Goal: Communication & Community: Answer question/provide support

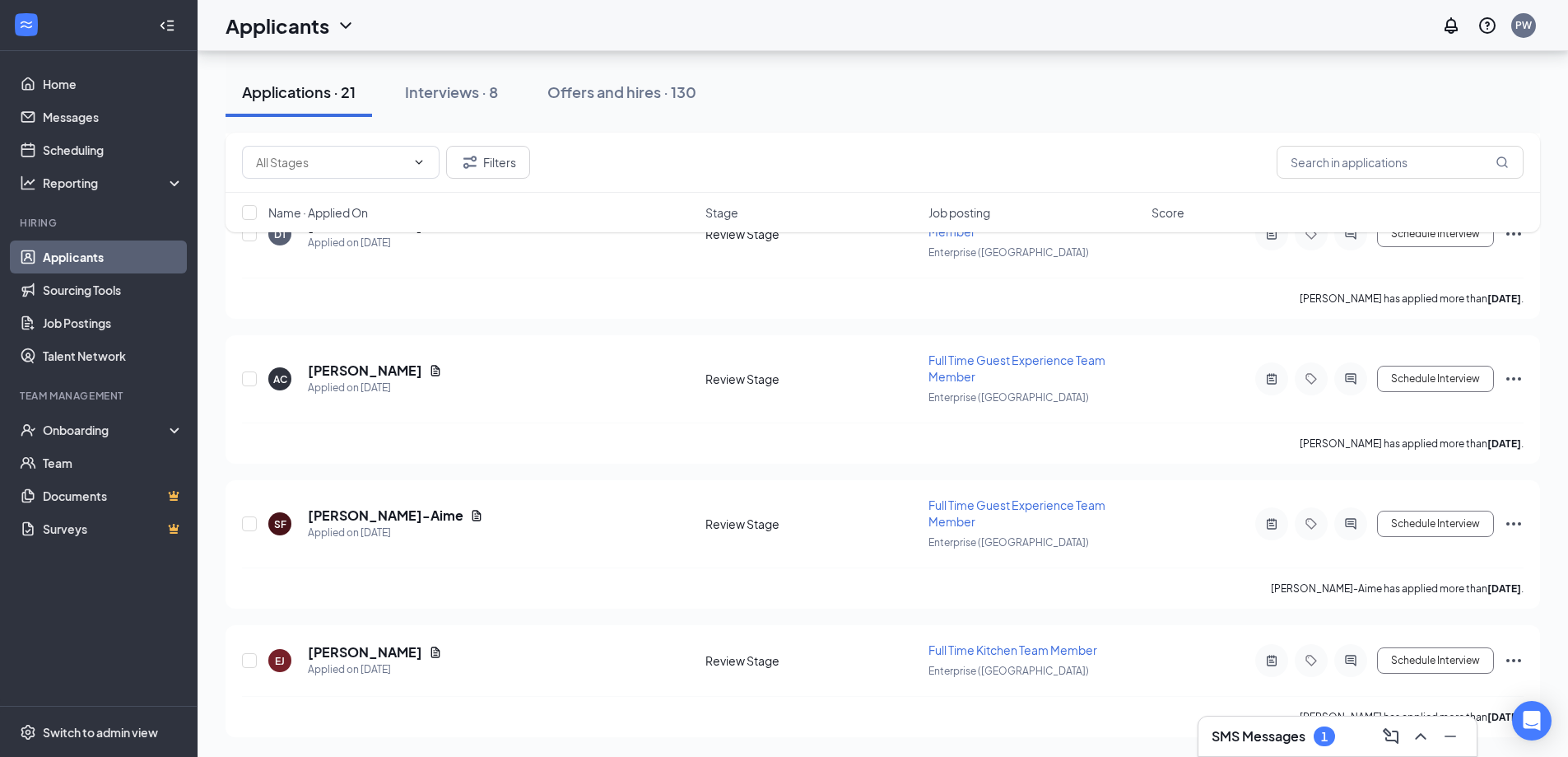
scroll to position [2442, 0]
click at [1425, 739] on icon "ChevronUp" at bounding box center [1421, 736] width 19 height 19
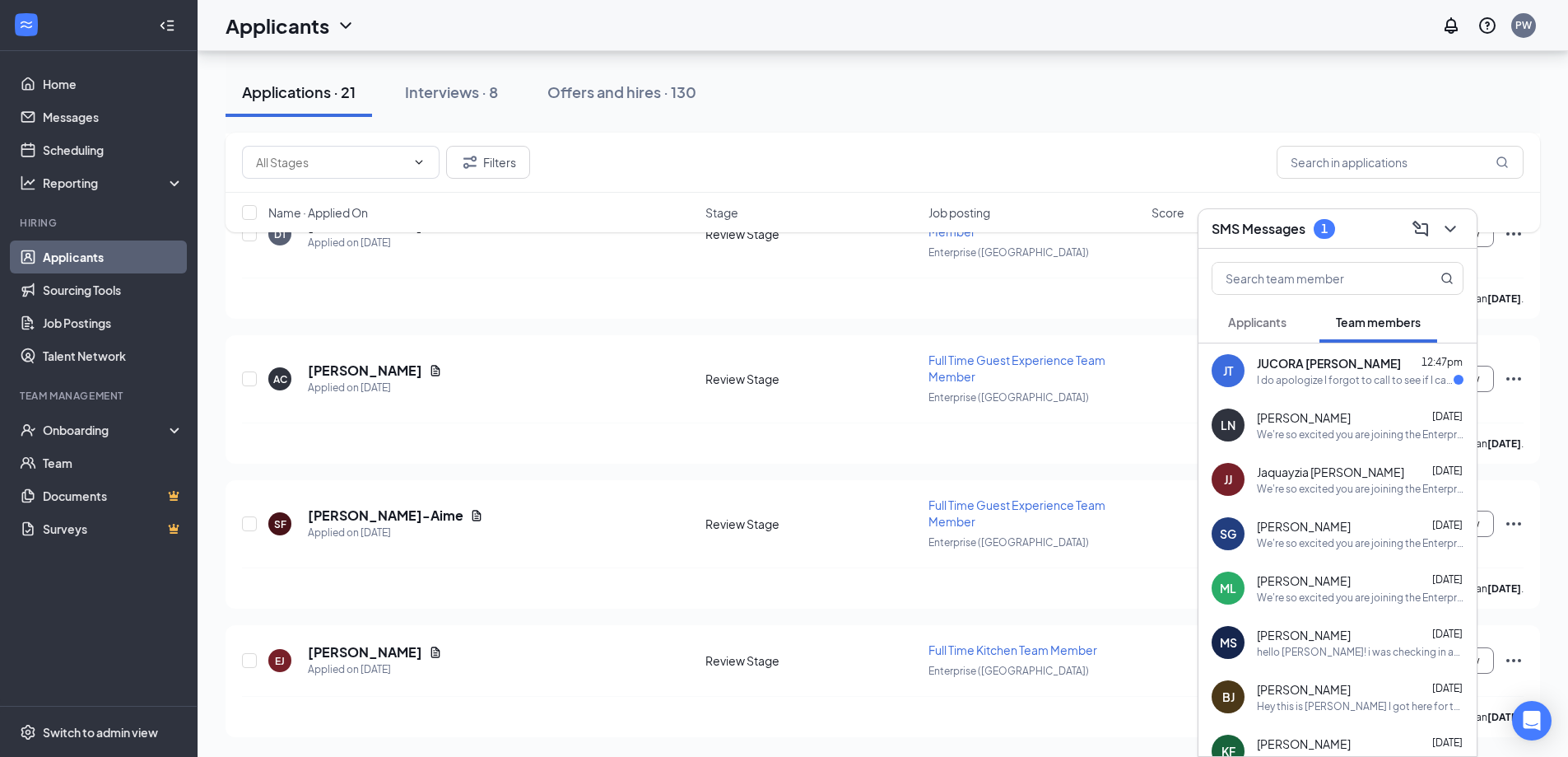
click at [1377, 384] on div "I do apologize I forgot to call to see if I can reschedule I found out I have […" at bounding box center [1356, 379] width 197 height 14
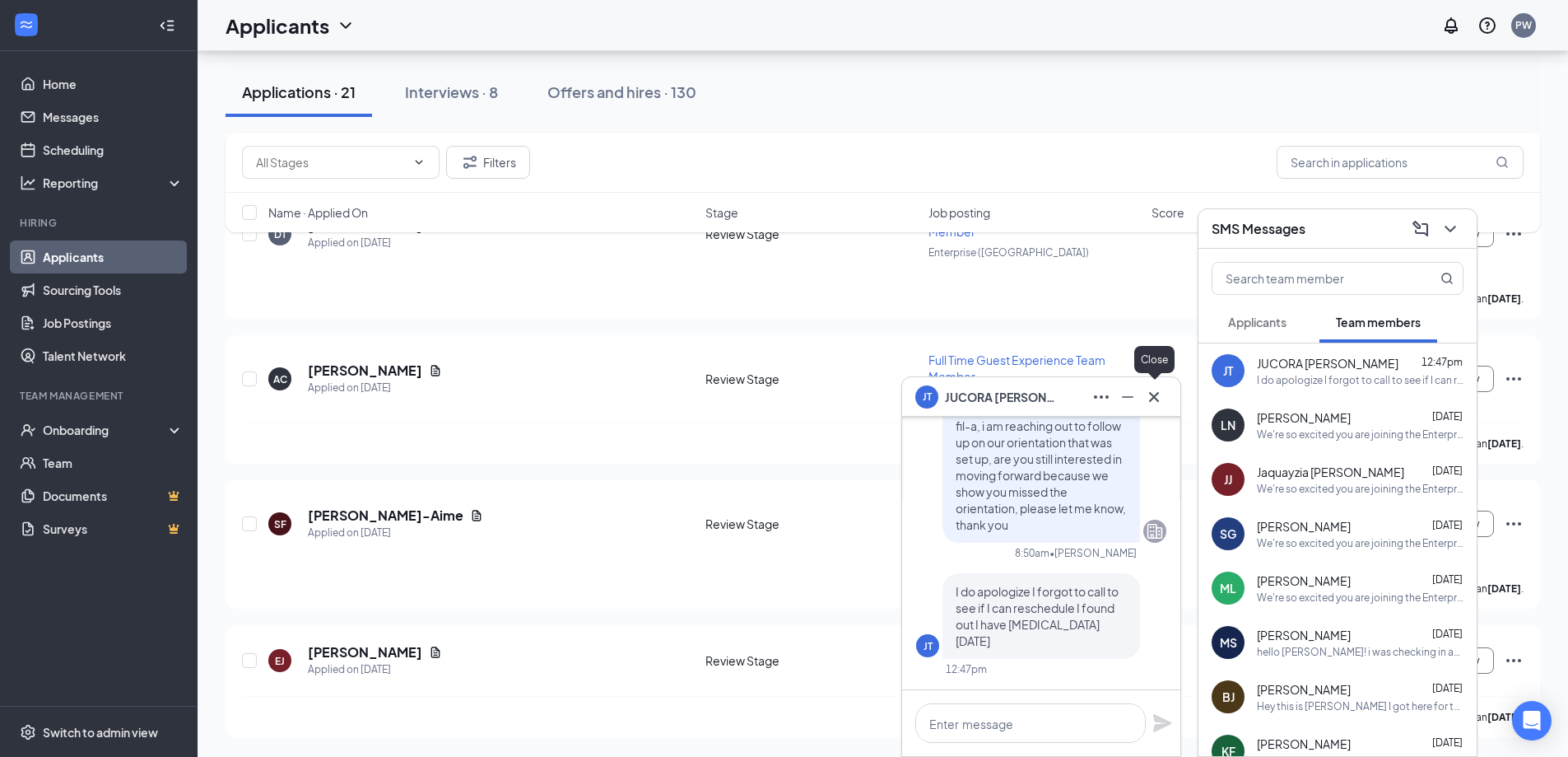
click at [1158, 398] on icon "Cross" at bounding box center [1154, 396] width 19 height 19
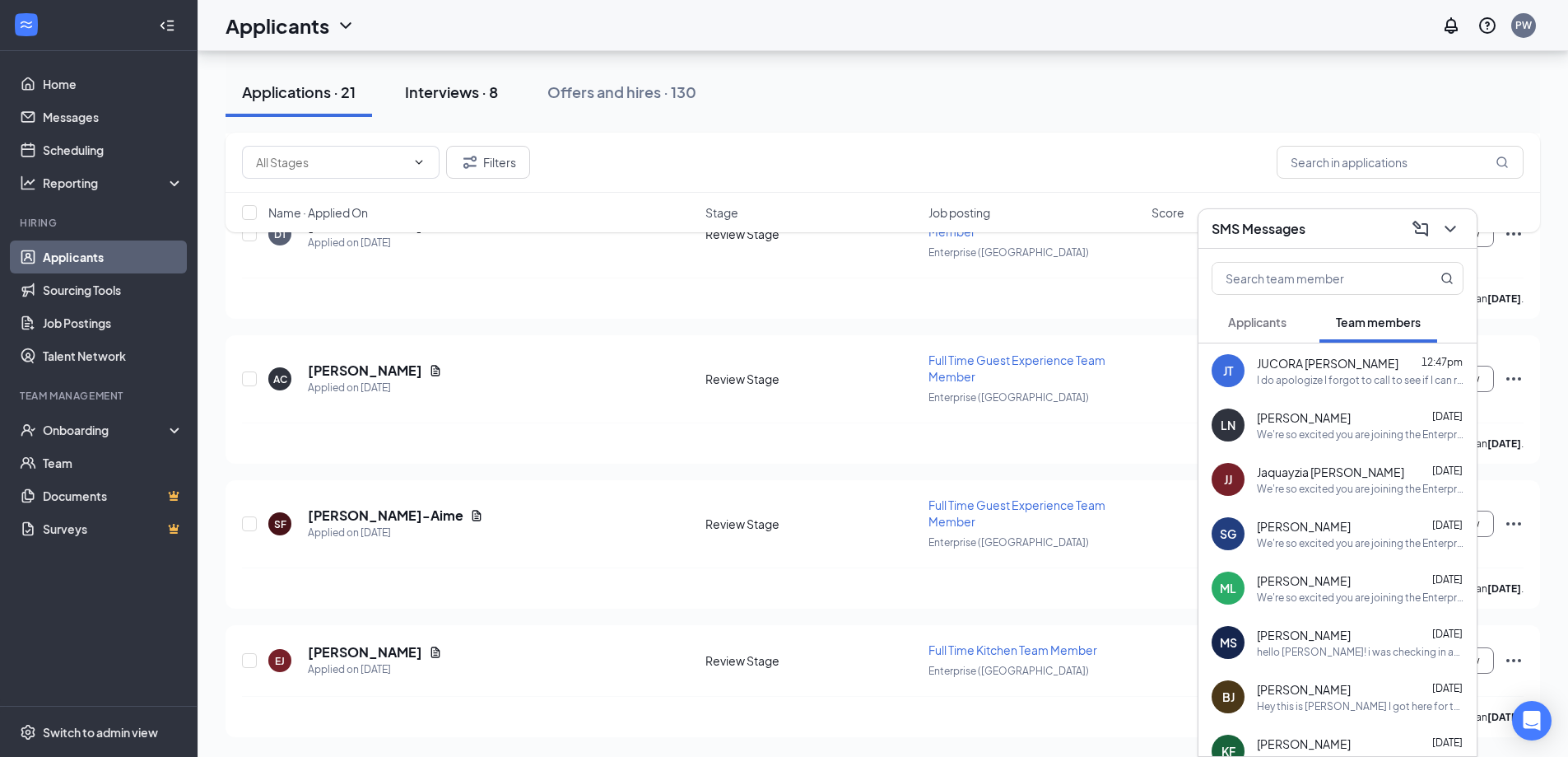
click at [453, 96] on div "Interviews · 8" at bounding box center [452, 92] width 93 height 20
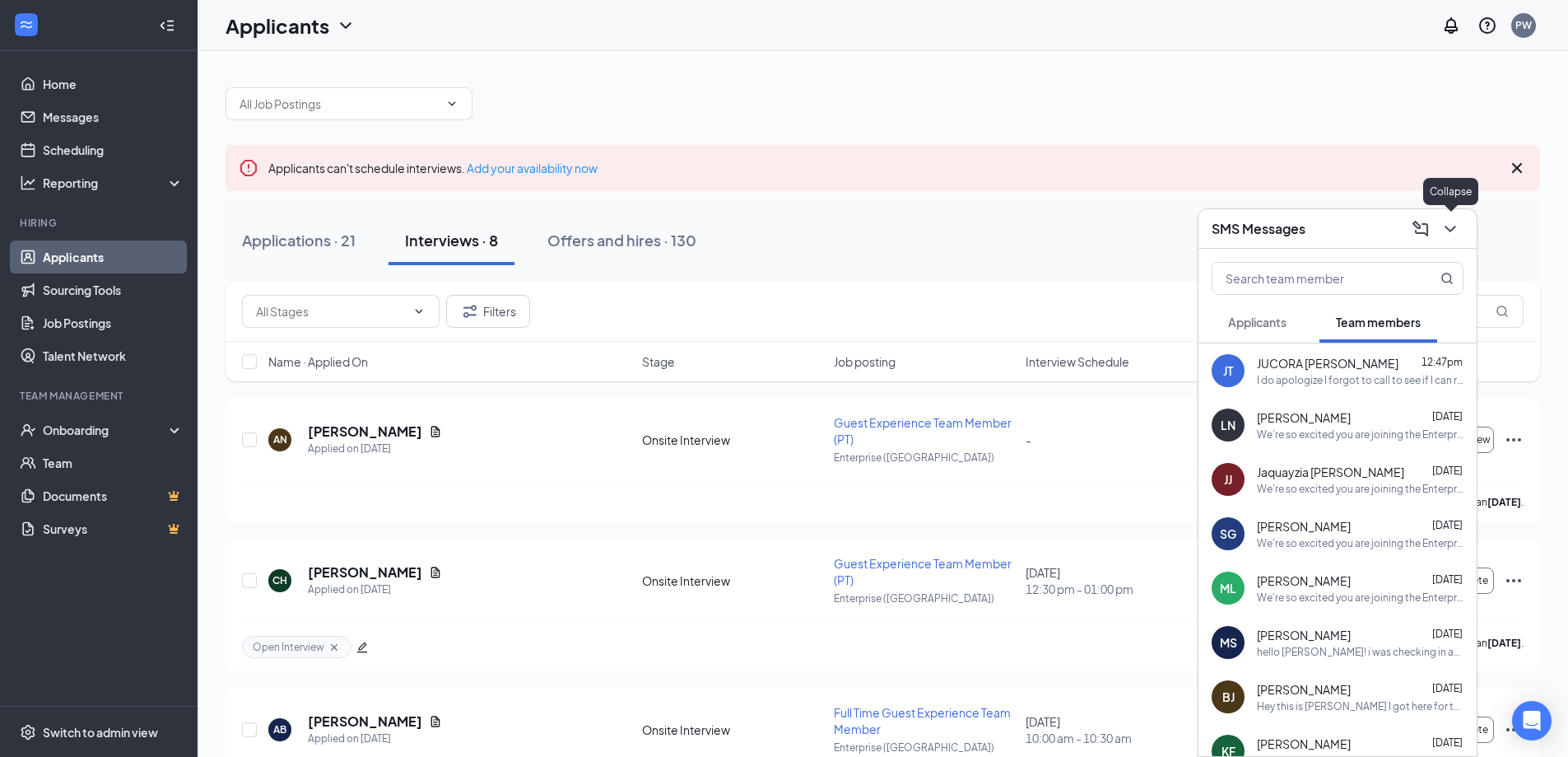
click at [1458, 226] on icon "ChevronDown" at bounding box center [1450, 228] width 19 height 19
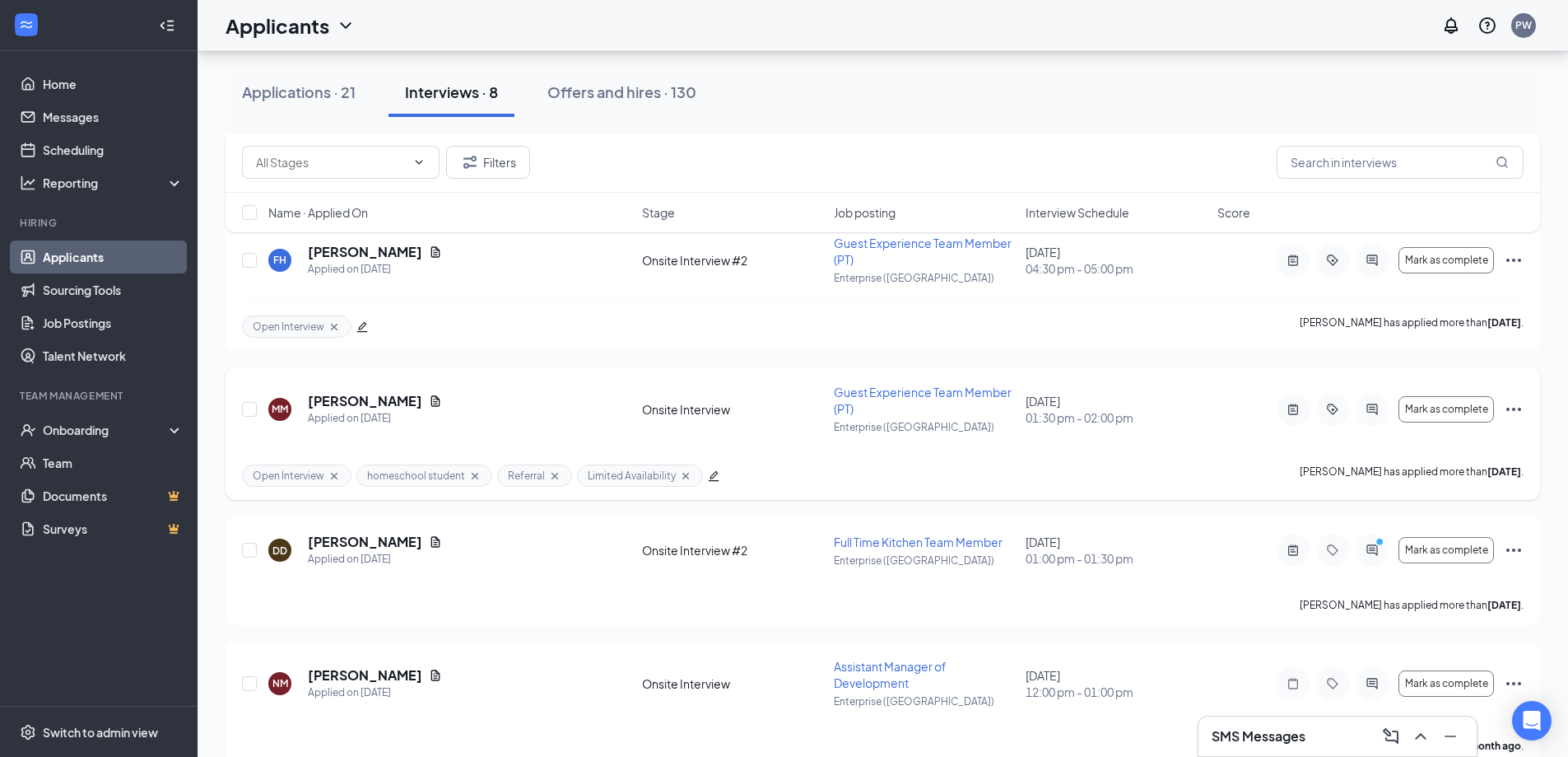
scroll to position [789, 0]
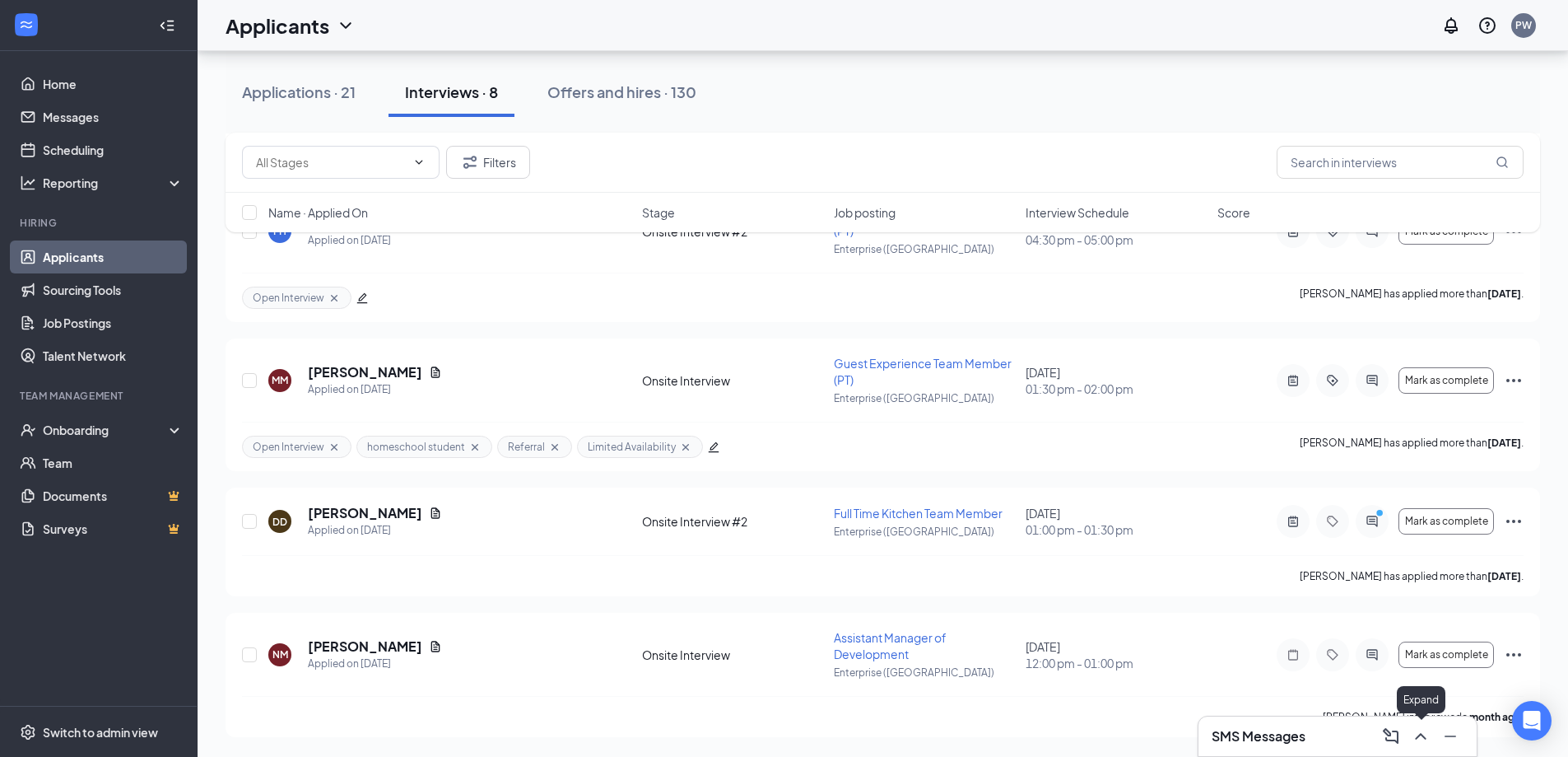
click at [1421, 733] on icon "ChevronUp" at bounding box center [1421, 736] width 19 height 19
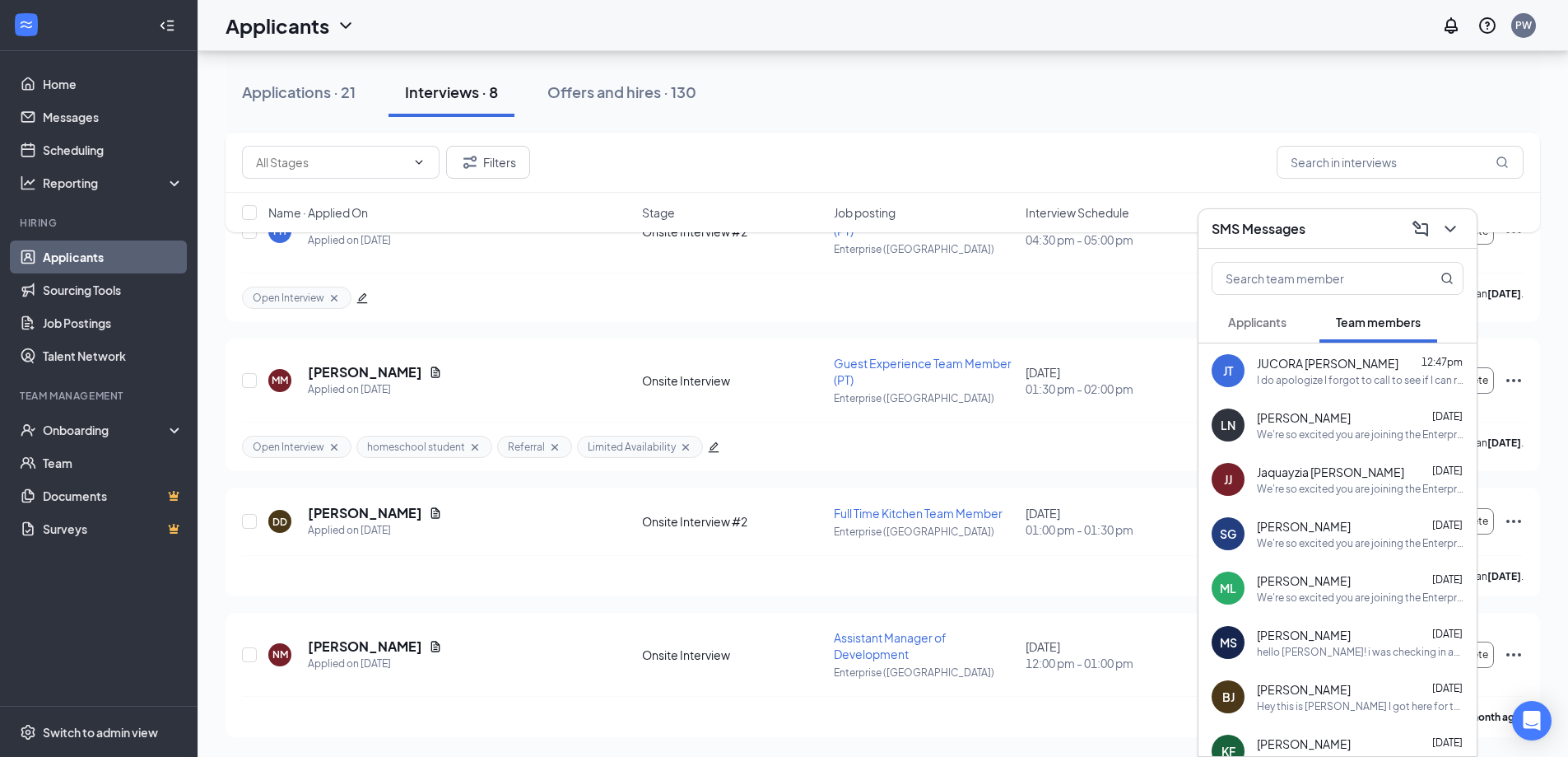
click at [1349, 382] on div "I do apologize I forgot to call to see if I can reschedule I found out I have […" at bounding box center [1360, 379] width 207 height 14
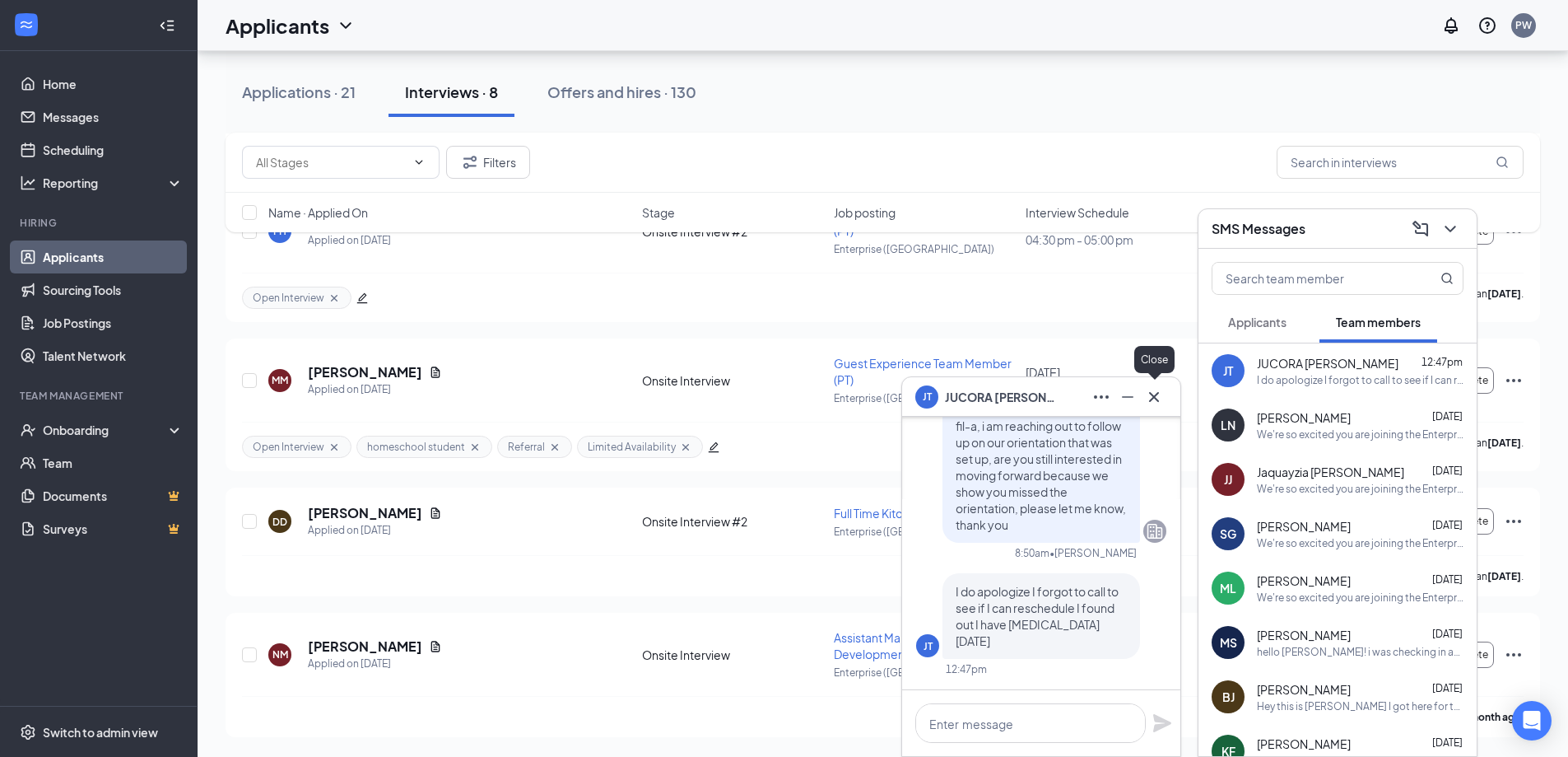
click at [1156, 393] on icon "Cross" at bounding box center [1154, 396] width 19 height 19
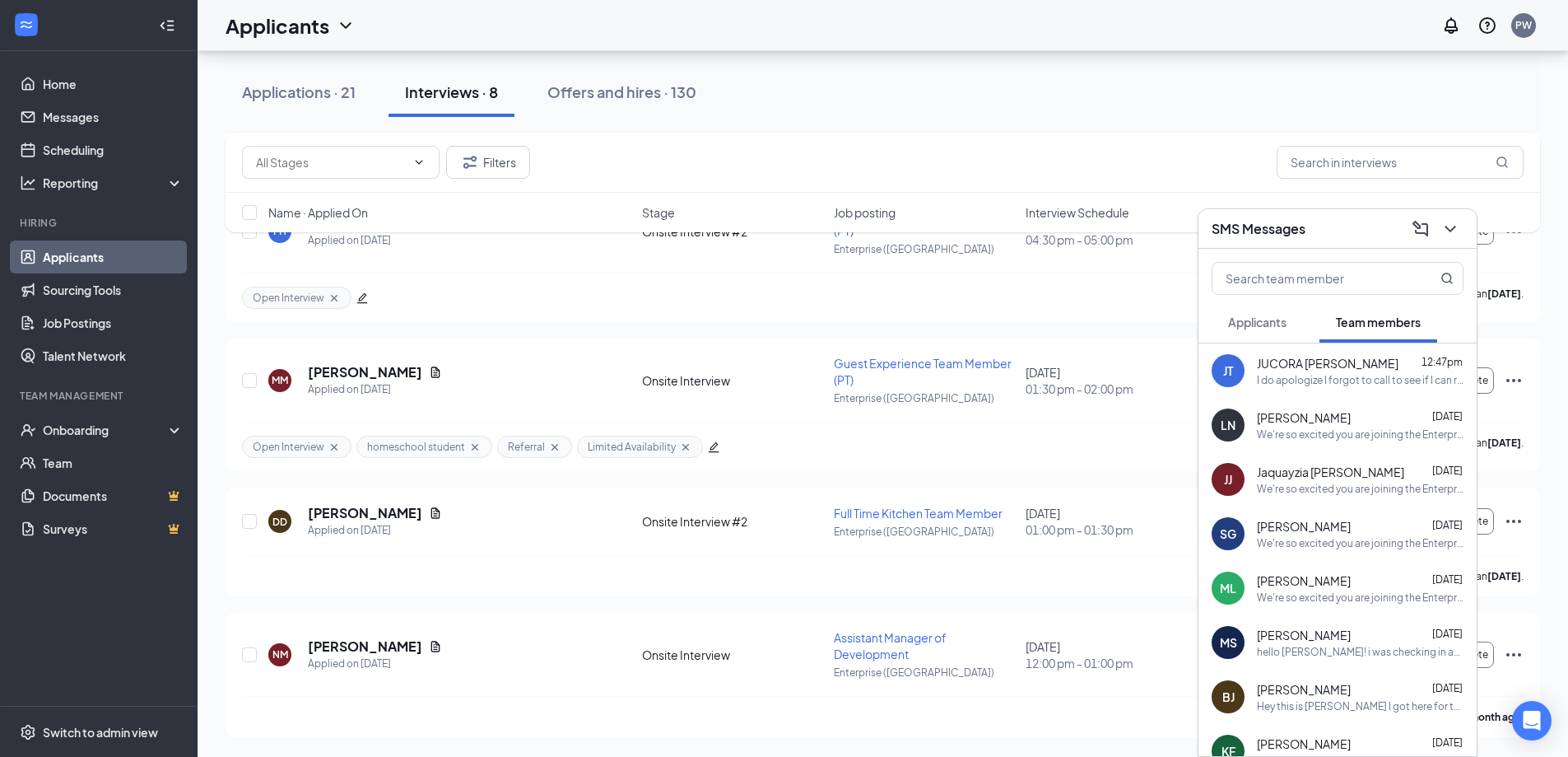
click at [1283, 324] on span "Applicants" at bounding box center [1257, 322] width 58 height 15
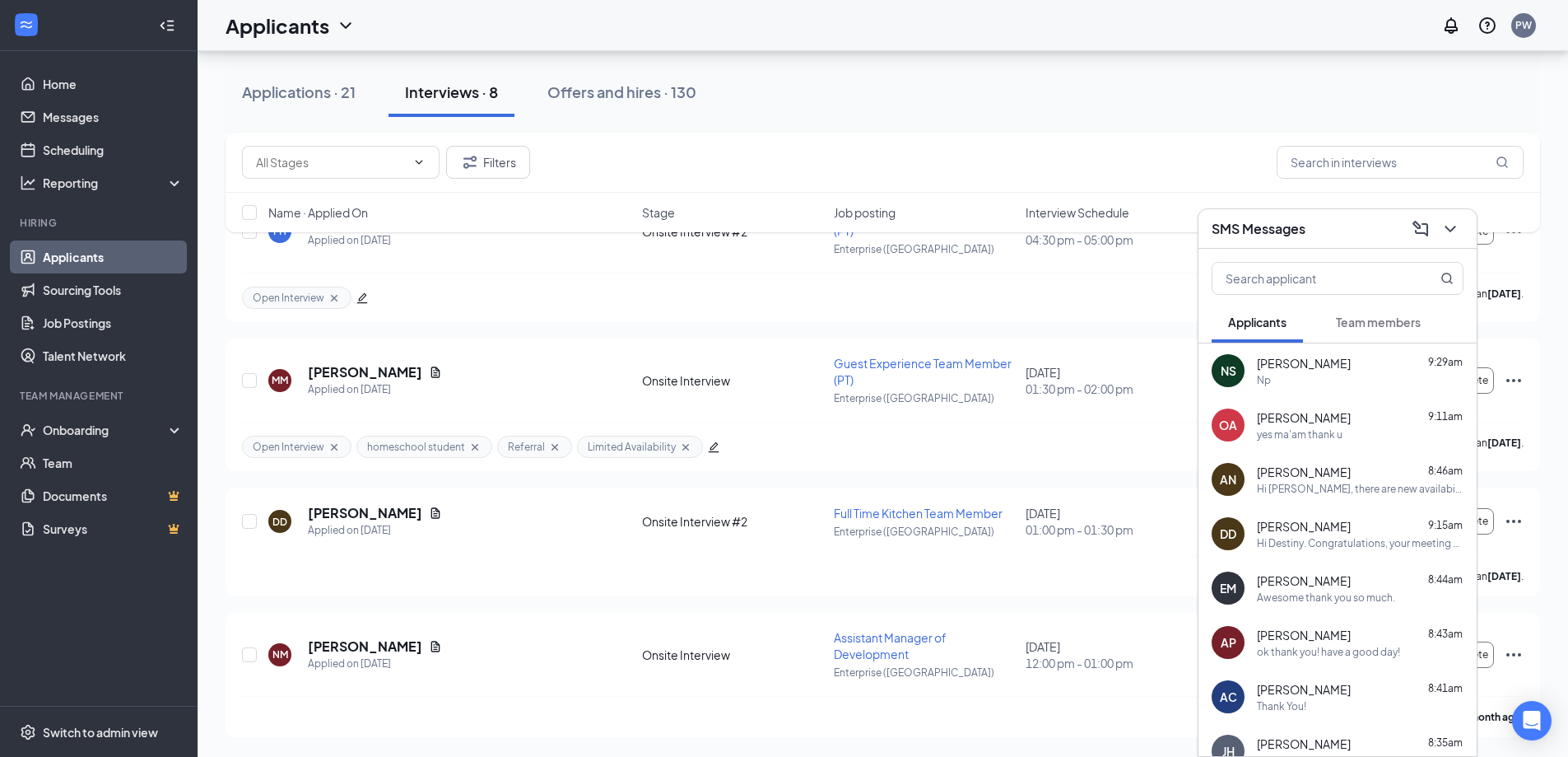
click at [1270, 327] on span "Applicants" at bounding box center [1257, 322] width 58 height 15
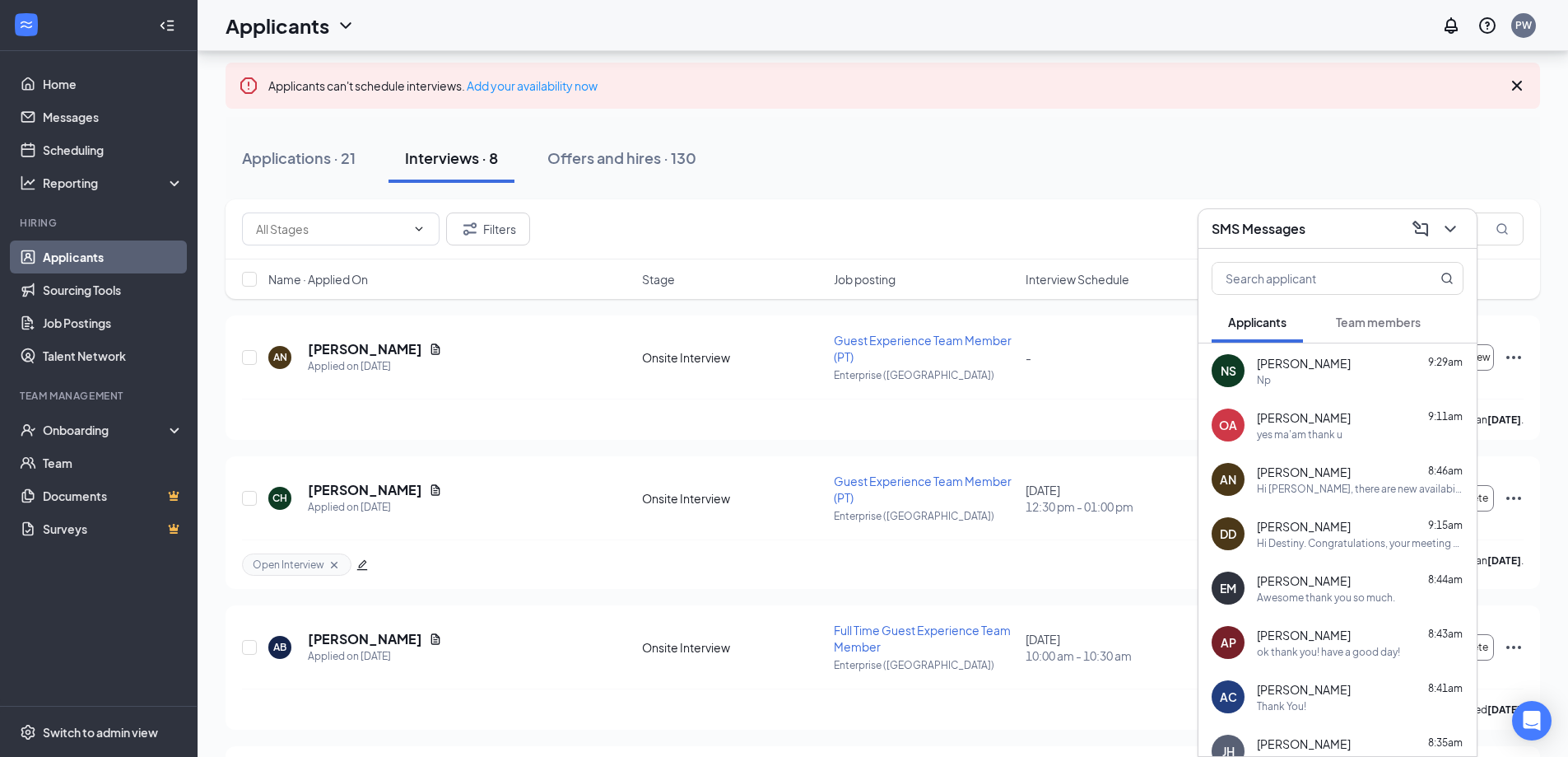
scroll to position [0, 0]
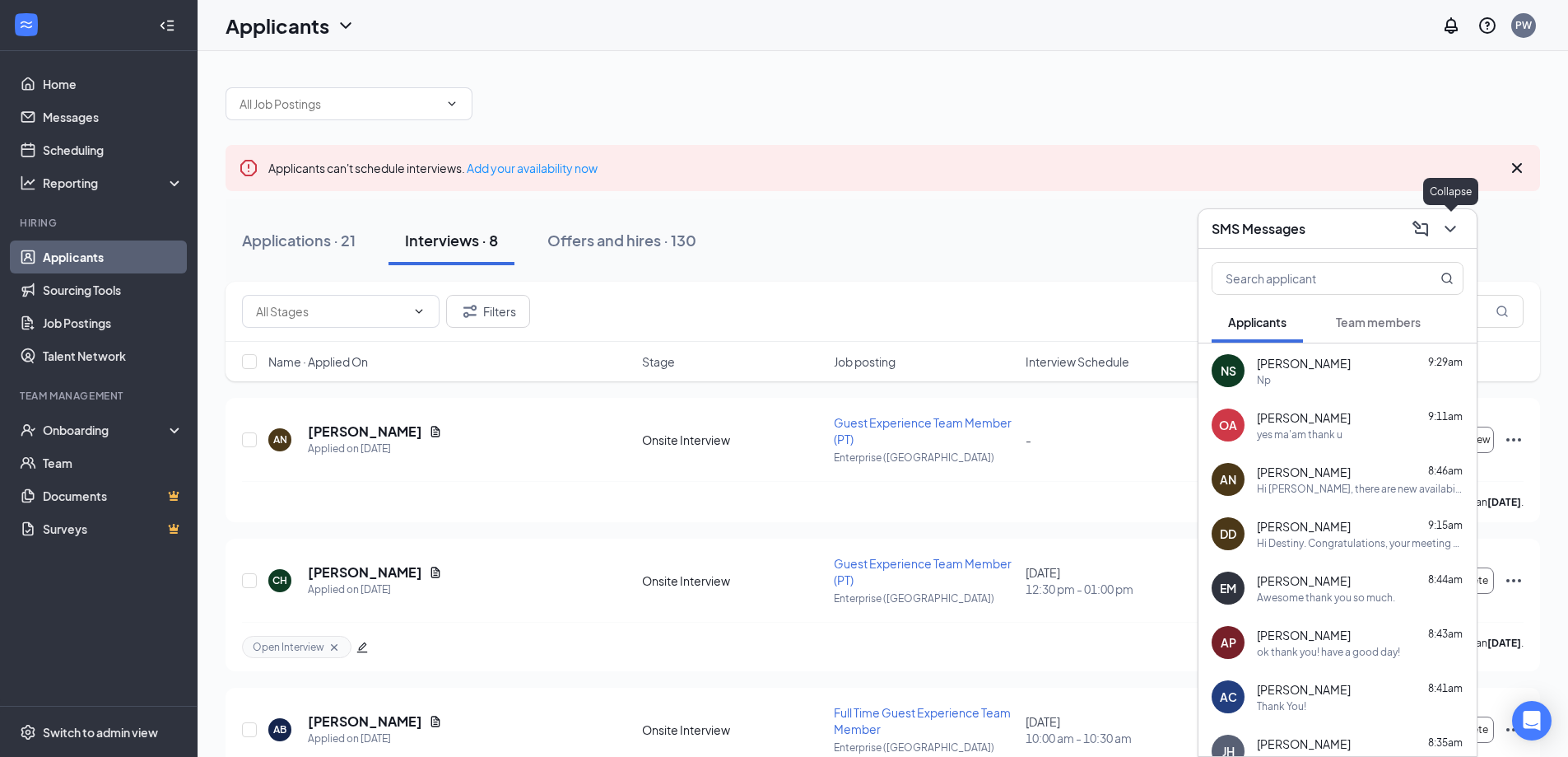
click at [1453, 225] on icon "ChevronDown" at bounding box center [1450, 228] width 19 height 19
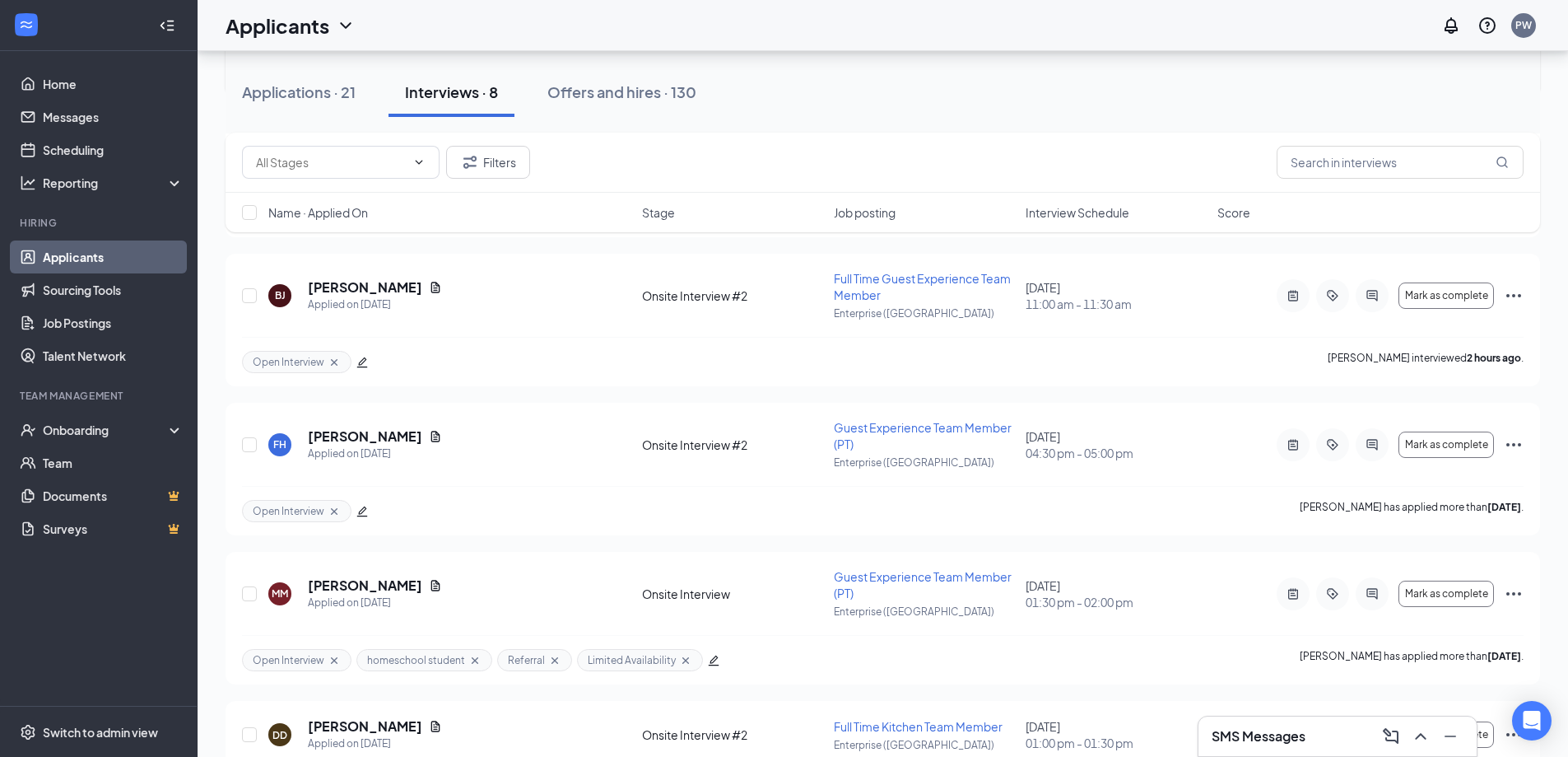
scroll to position [577, 0]
click at [322, 99] on div "Applications · 21" at bounding box center [299, 92] width 114 height 20
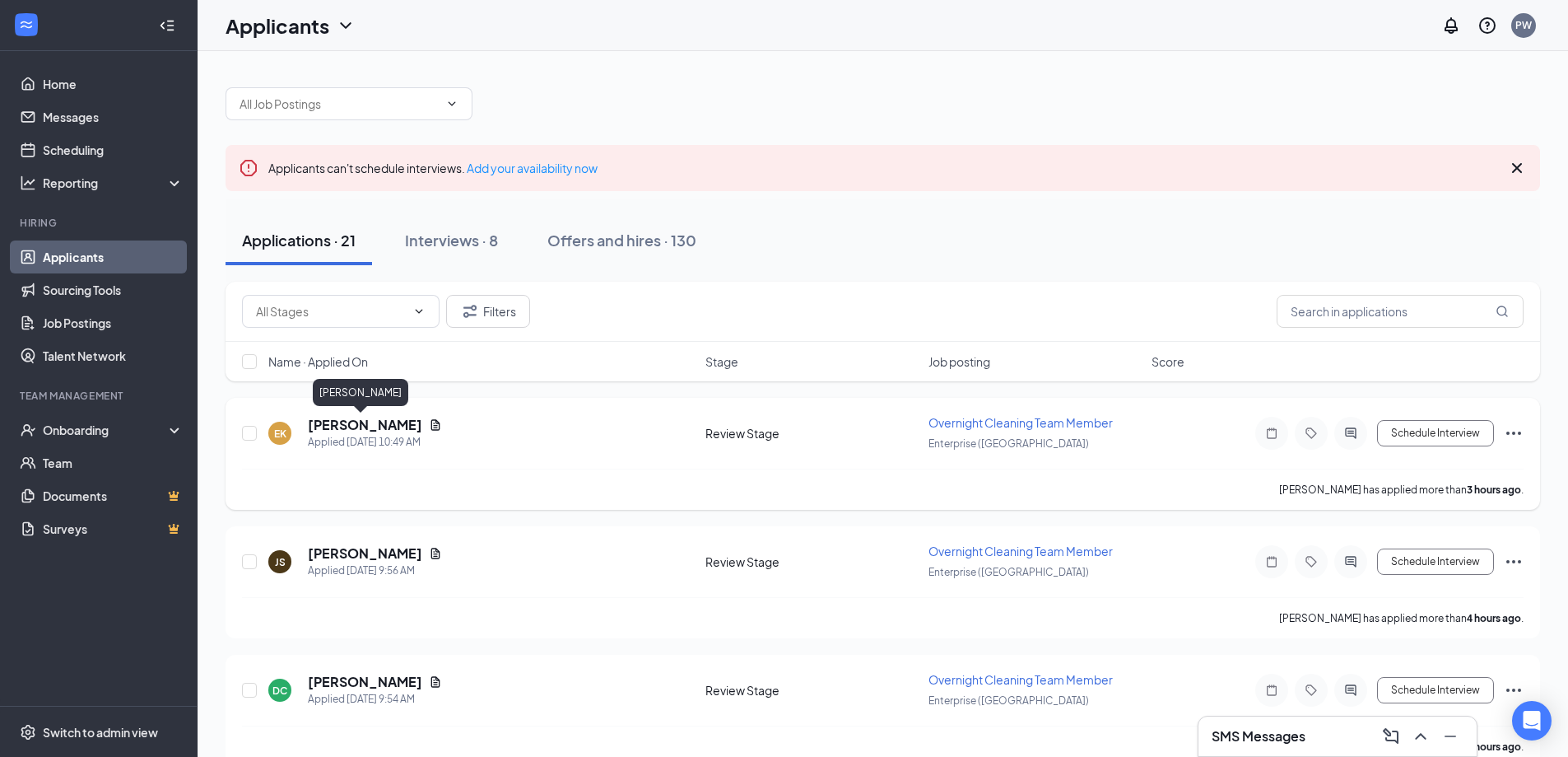
click at [365, 427] on h5 "[PERSON_NAME]" at bounding box center [364, 425] width 114 height 19
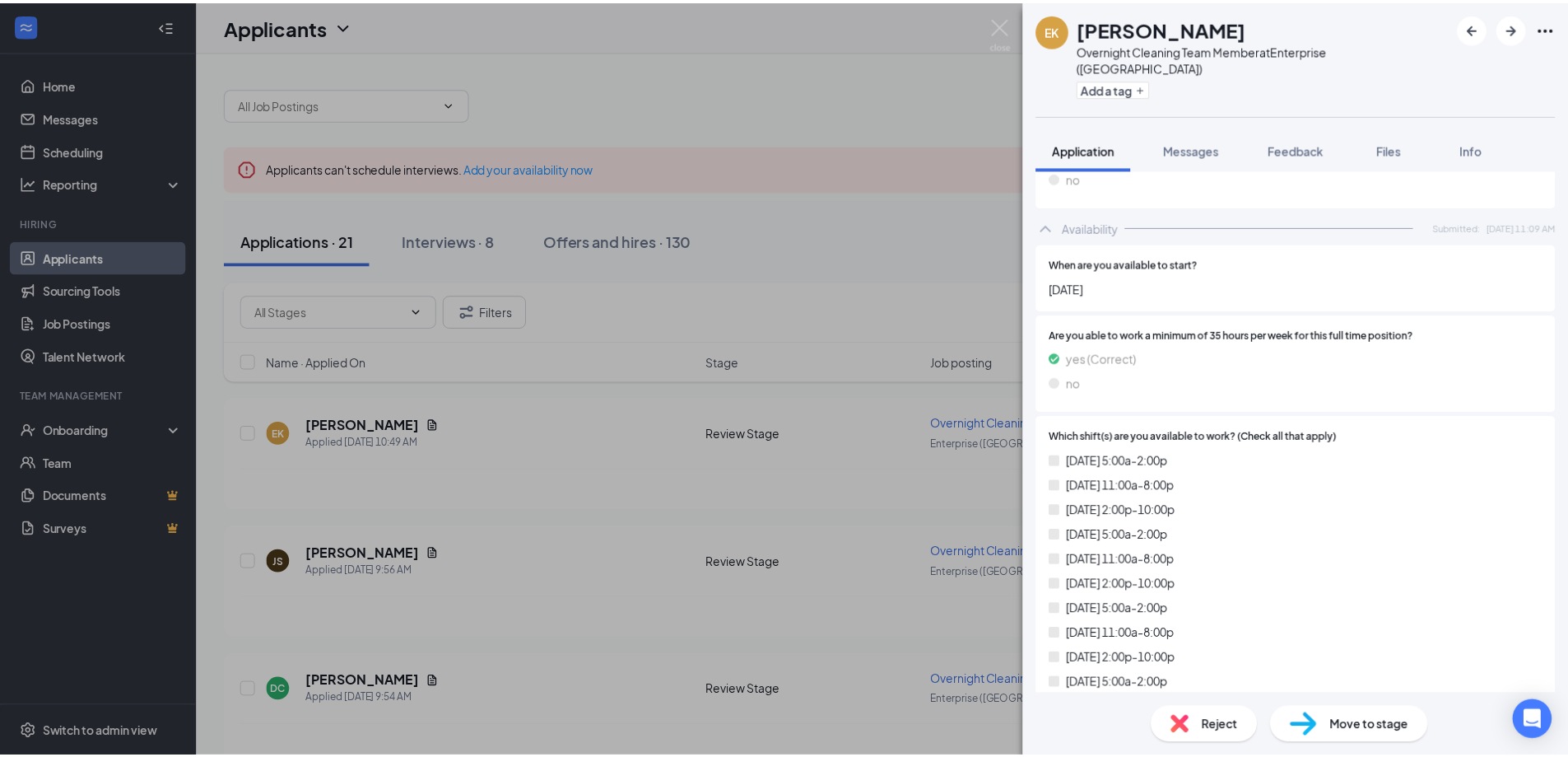
scroll to position [1236, 0]
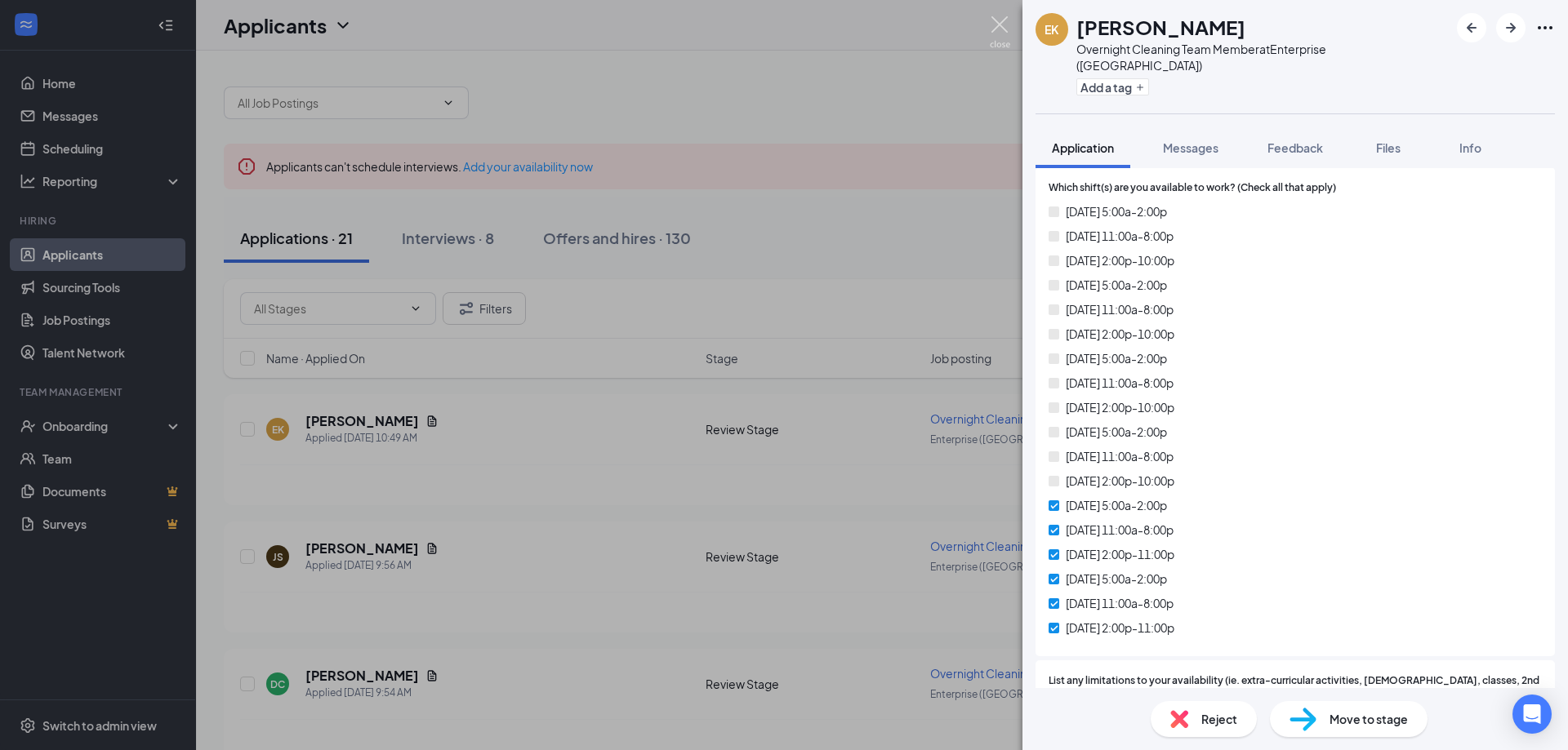
click at [999, 18] on img at bounding box center [1000, 32] width 20 height 32
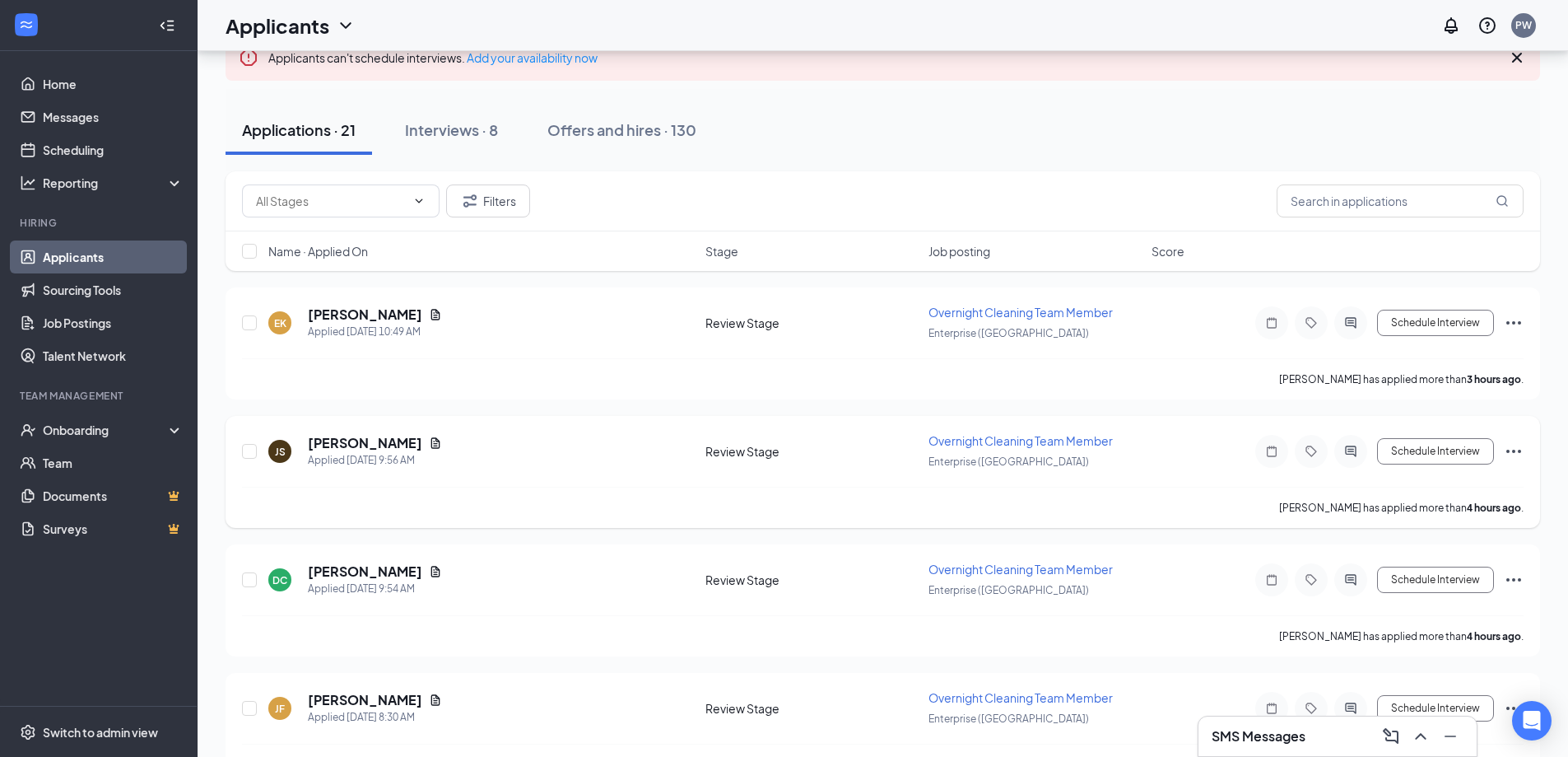
scroll to position [329, 0]
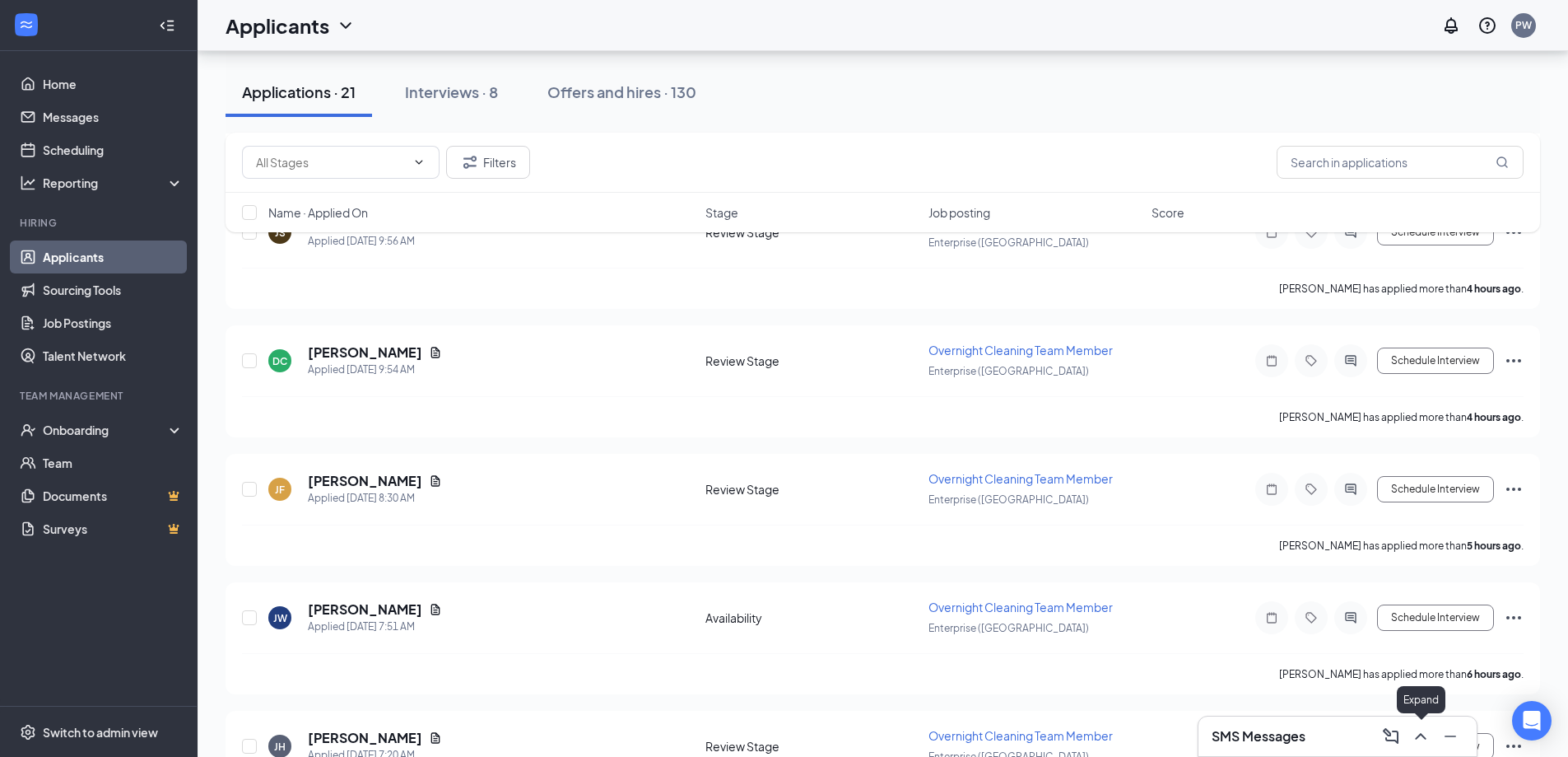
click at [1421, 738] on icon "ChevronUp" at bounding box center [1421, 736] width 19 height 19
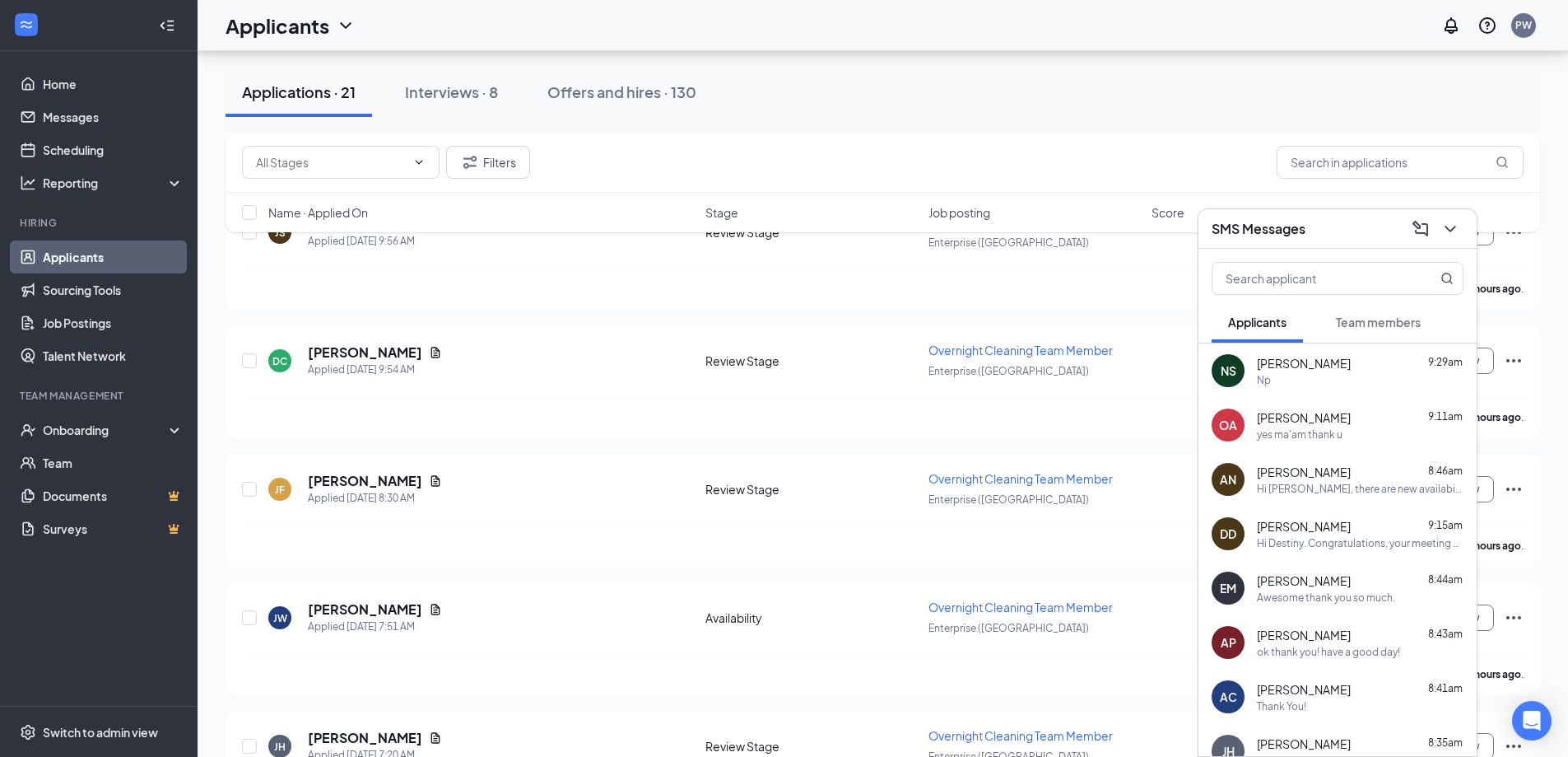
click at [1371, 329] on div "Team members" at bounding box center [1378, 322] width 84 height 17
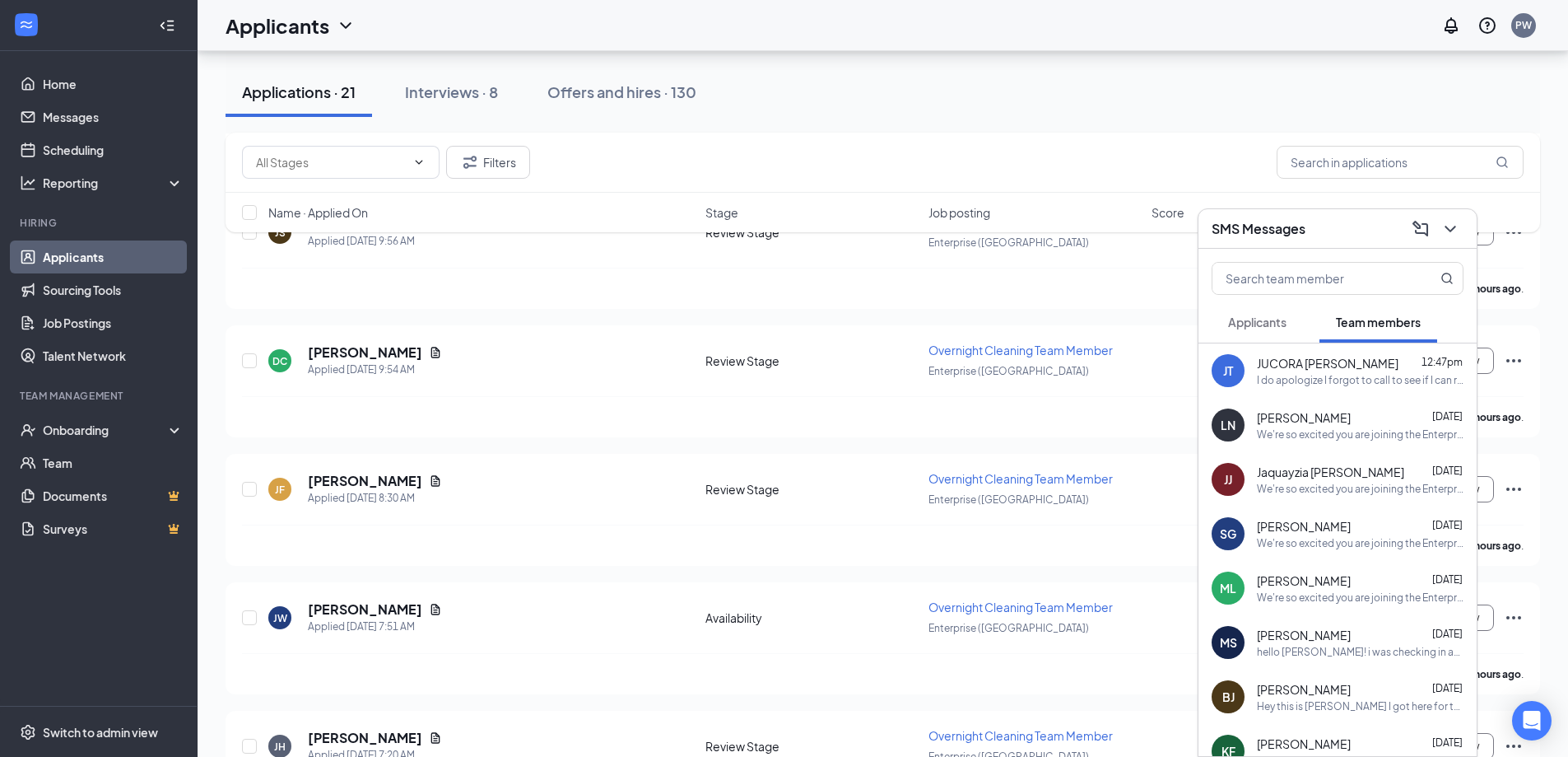
click at [1336, 374] on div "I do apologize I forgot to call to see if I can reschedule I found out I have […" at bounding box center [1360, 379] width 207 height 14
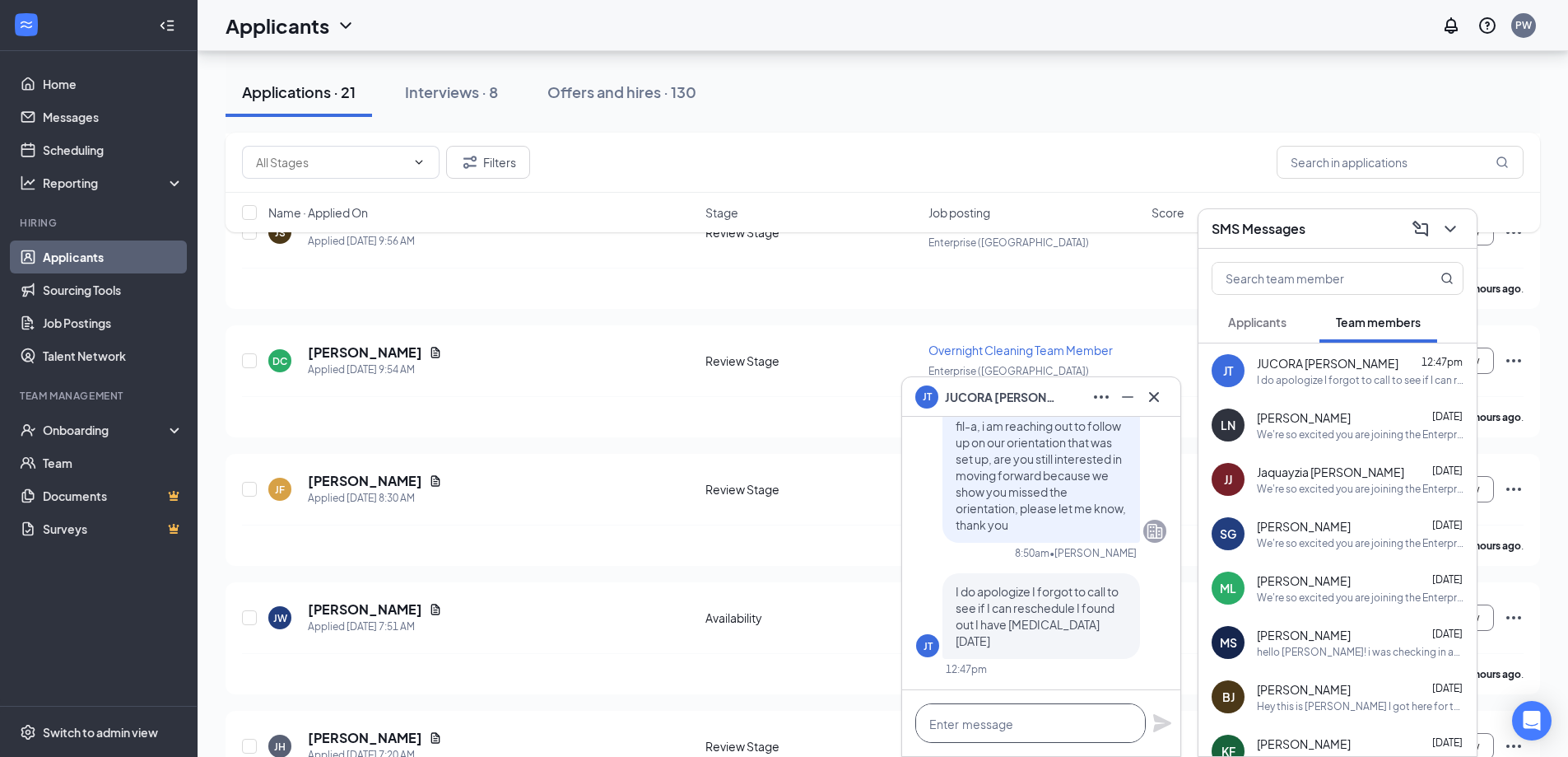
click at [1072, 723] on textarea at bounding box center [1030, 723] width 231 height 40
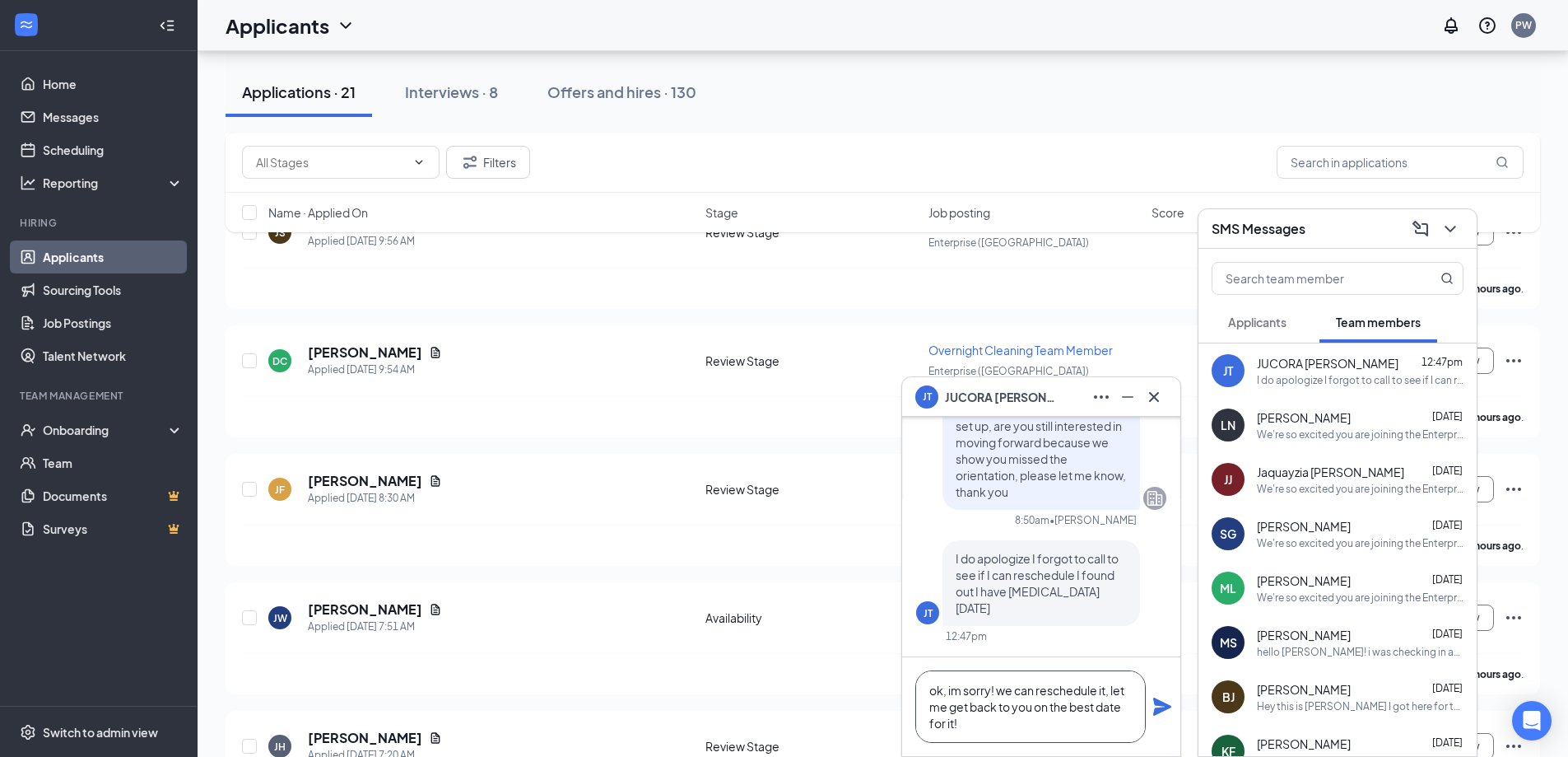
type textarea "ok, im sorry! we can reschedule it, let me get back to you on the best date for…"
click at [1164, 709] on icon "Plane" at bounding box center [1163, 707] width 19 height 19
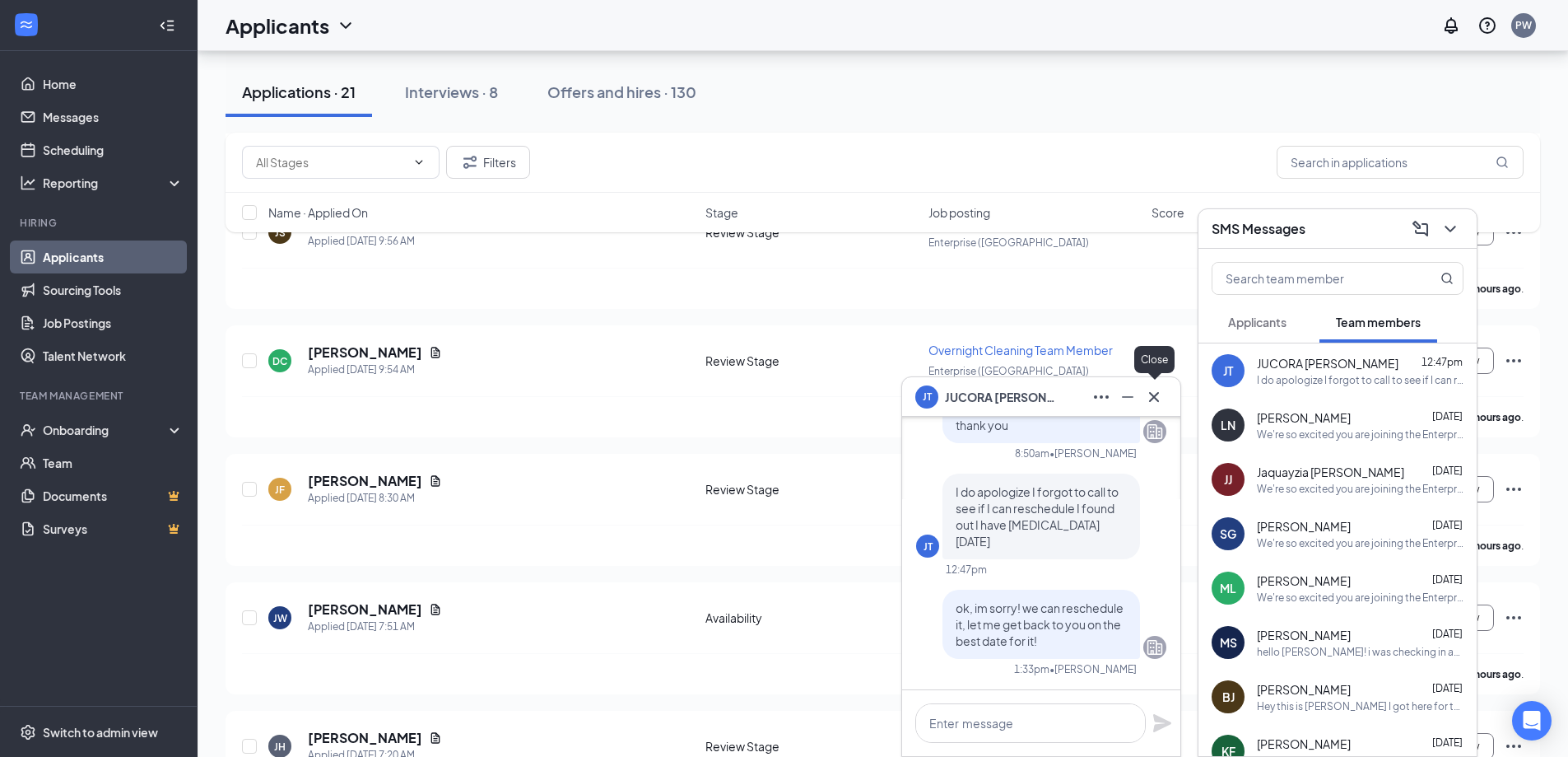
scroll to position [0, 0]
click at [1153, 401] on icon "Cross" at bounding box center [1154, 396] width 19 height 19
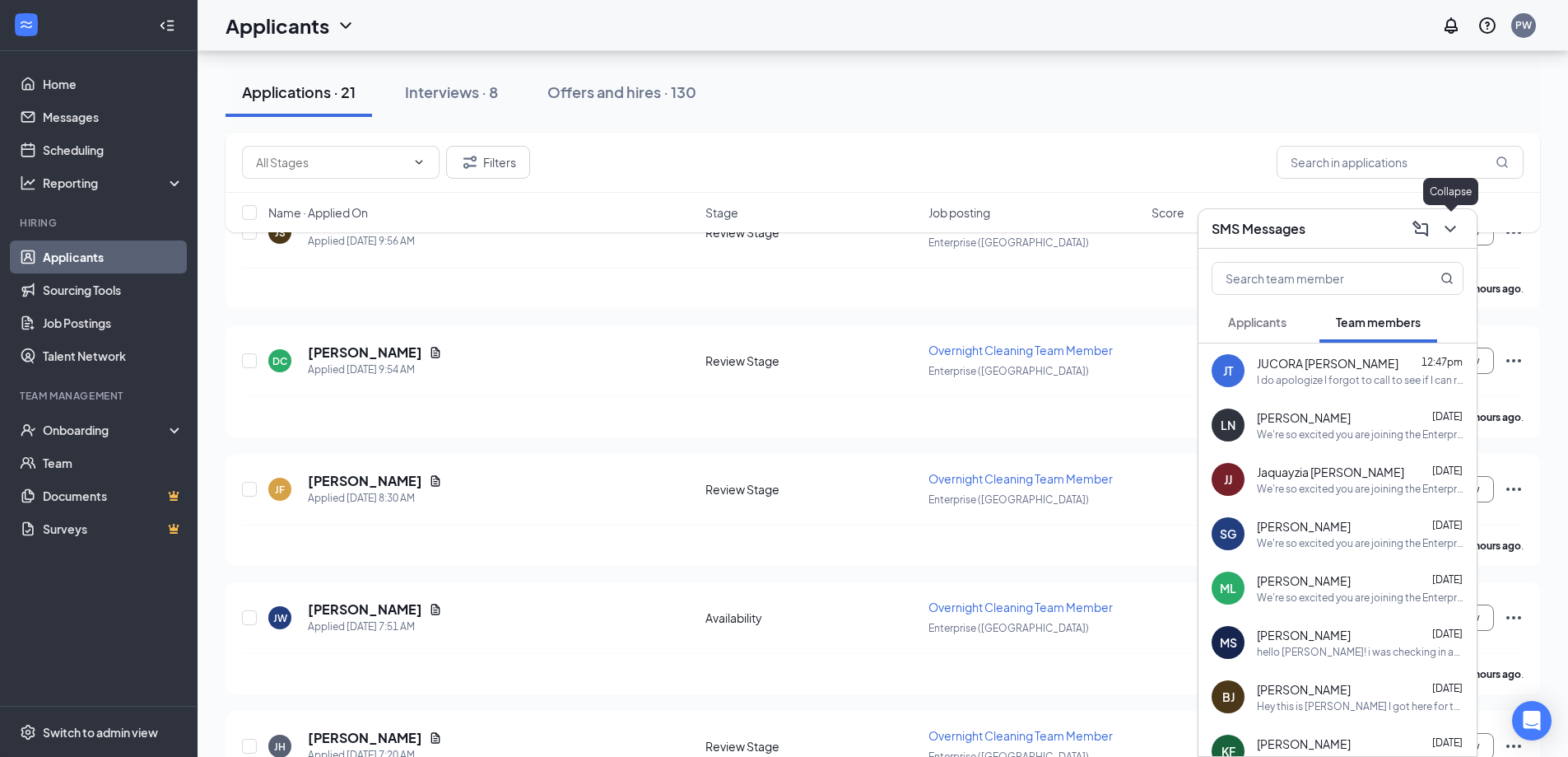
click at [1444, 217] on button at bounding box center [1450, 229] width 26 height 26
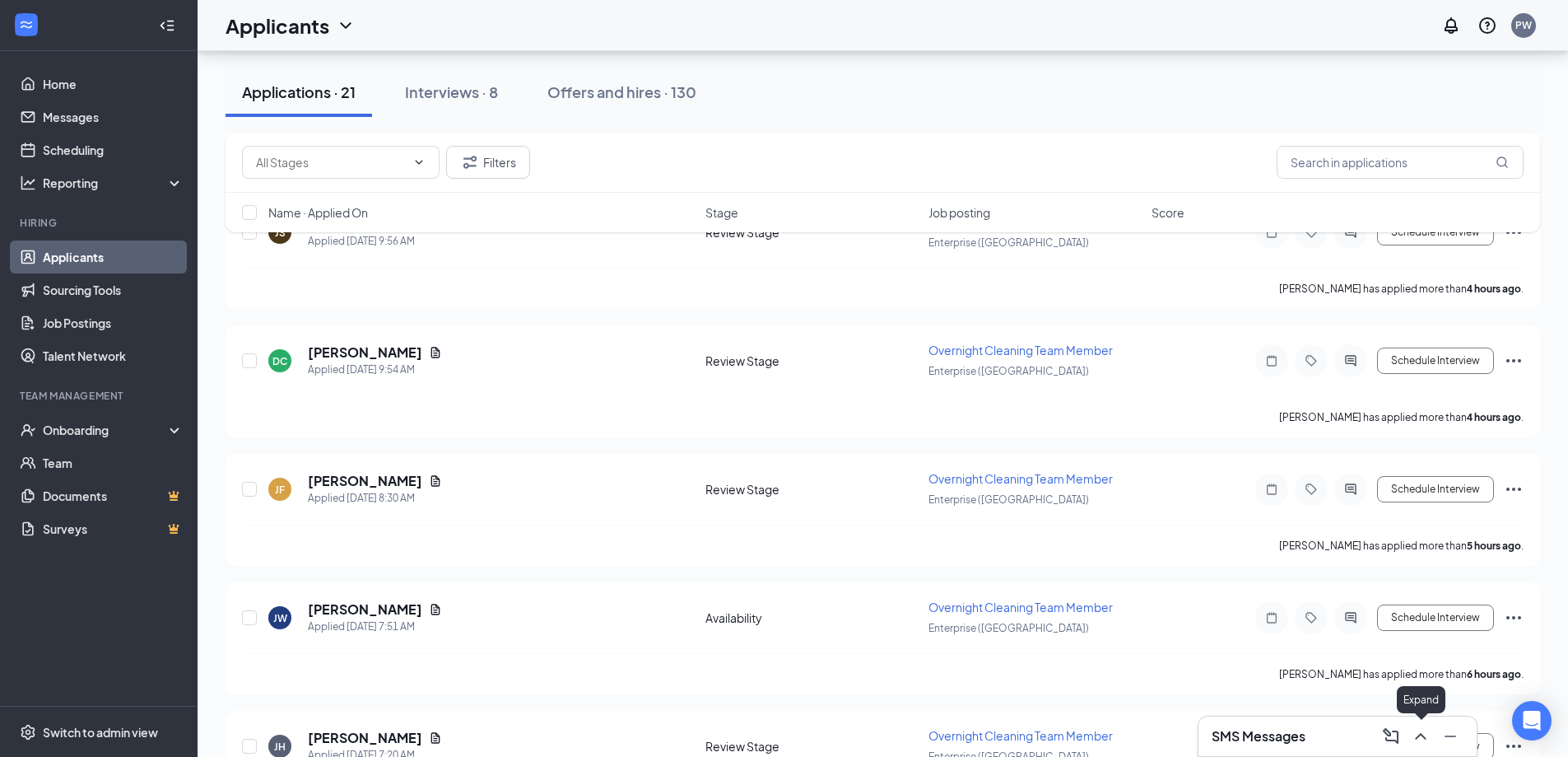
click at [1421, 734] on icon "ChevronUp" at bounding box center [1421, 736] width 11 height 6
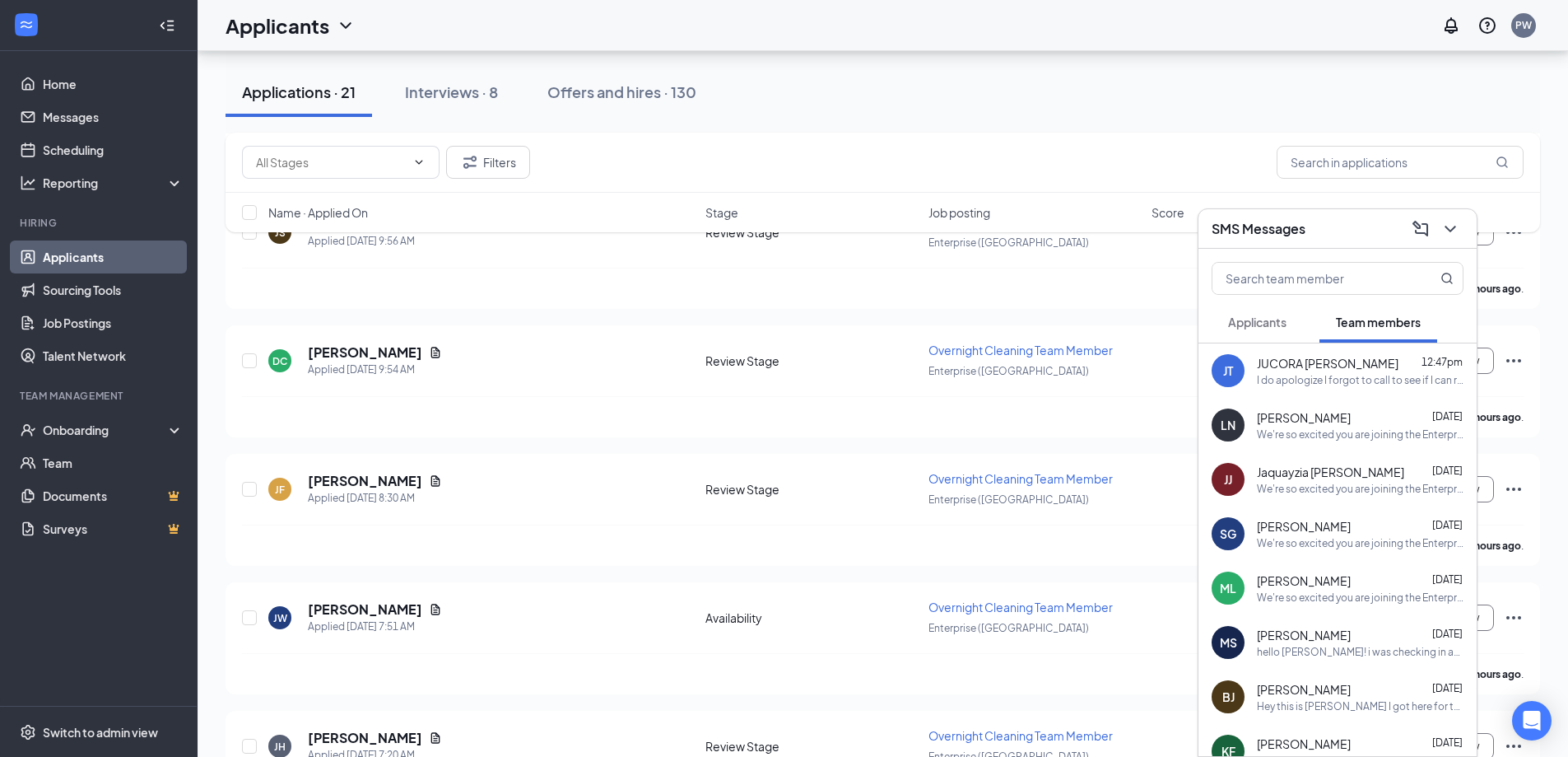
click at [1361, 368] on div "JUCORA [PERSON_NAME] 12:47pm" at bounding box center [1360, 364] width 207 height 17
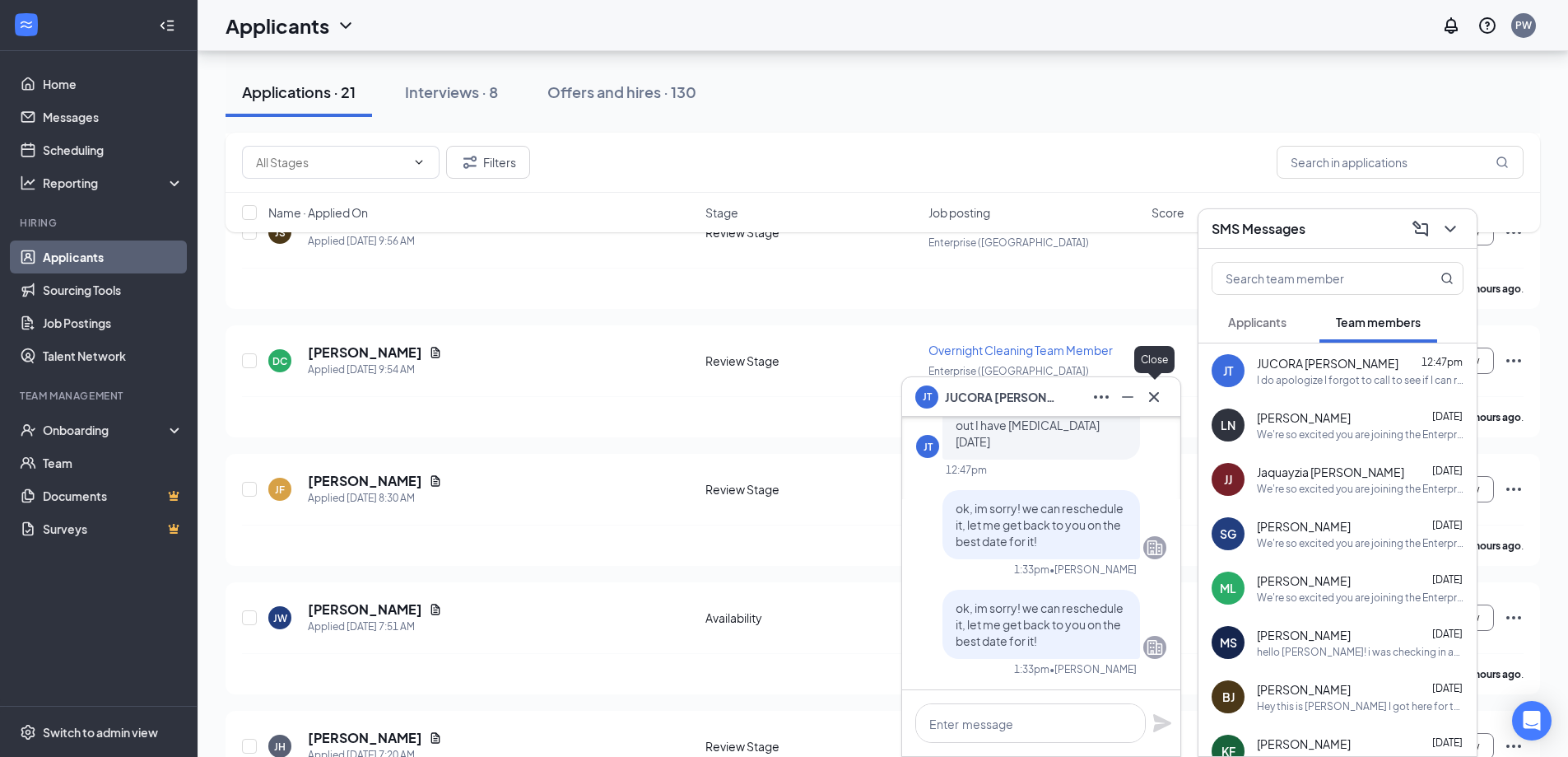
click at [1156, 399] on icon "Cross" at bounding box center [1154, 396] width 10 height 10
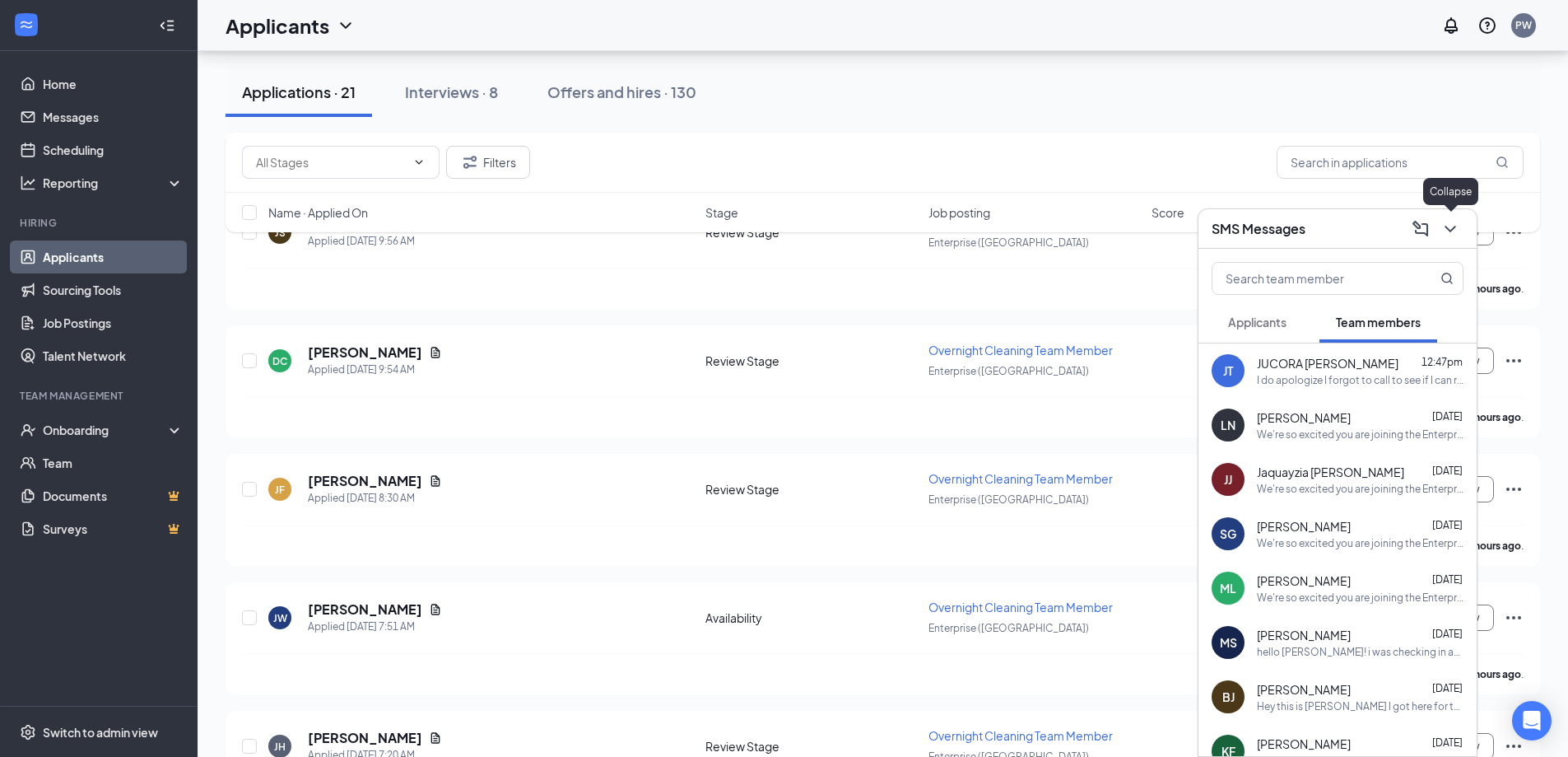
click at [1451, 235] on icon "ChevronDown" at bounding box center [1450, 228] width 19 height 19
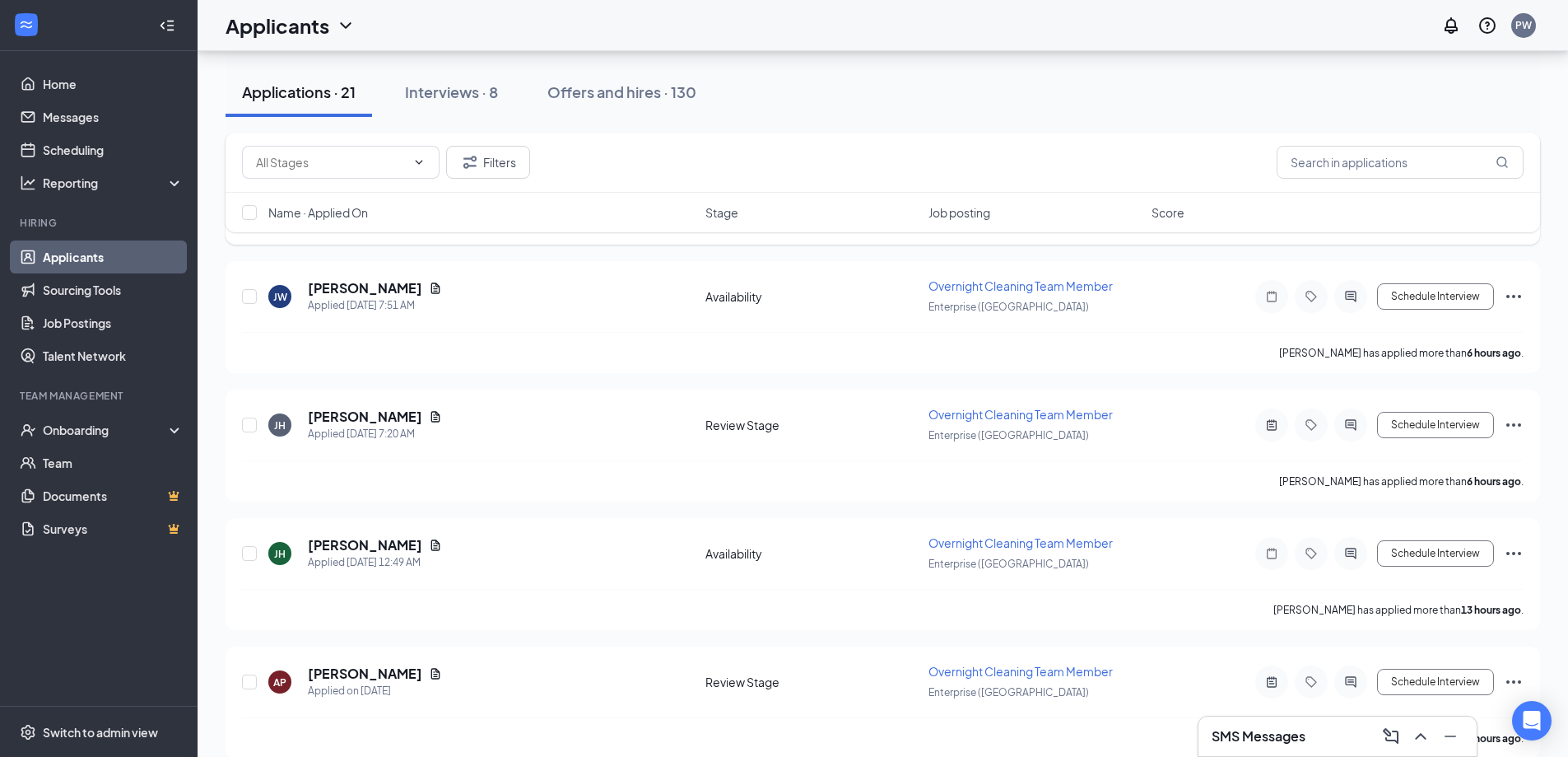
scroll to position [741, 0]
